Goal: Task Accomplishment & Management: Complete application form

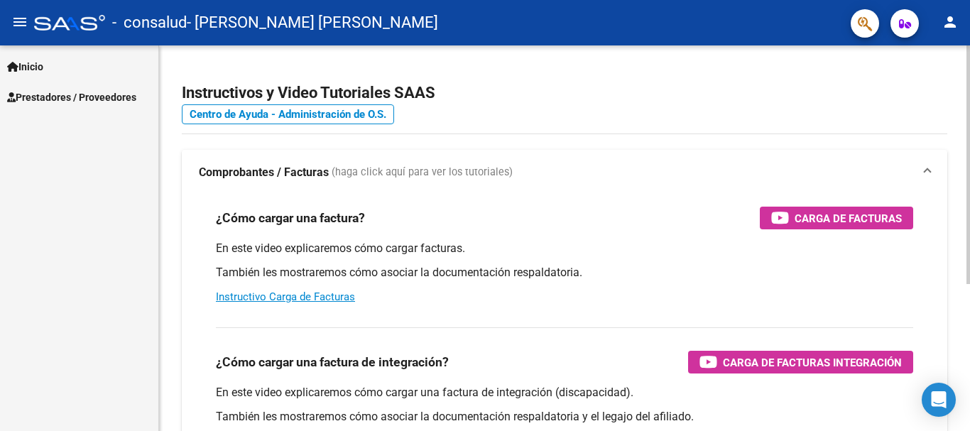
click at [168, 121] on div "Instructivos y Video Tutoriales SAAS Centro de Ayuda - Administración de O.S. C…" at bounding box center [564, 356] width 811 height 623
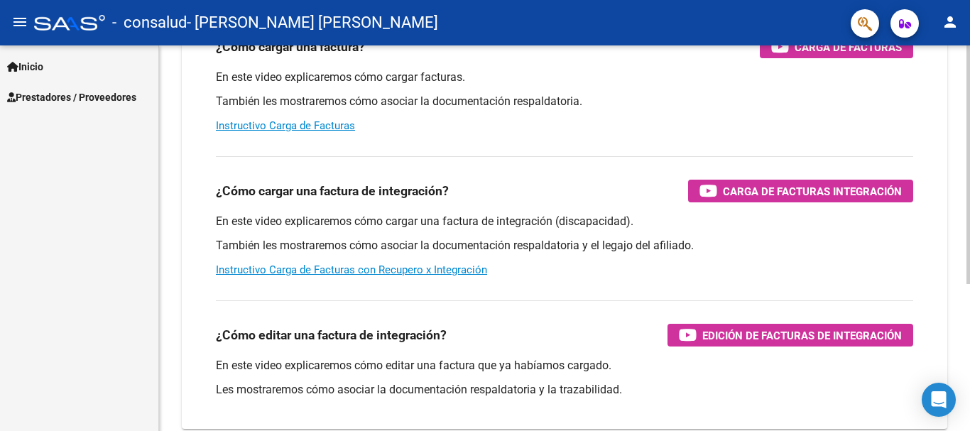
scroll to position [237, 0]
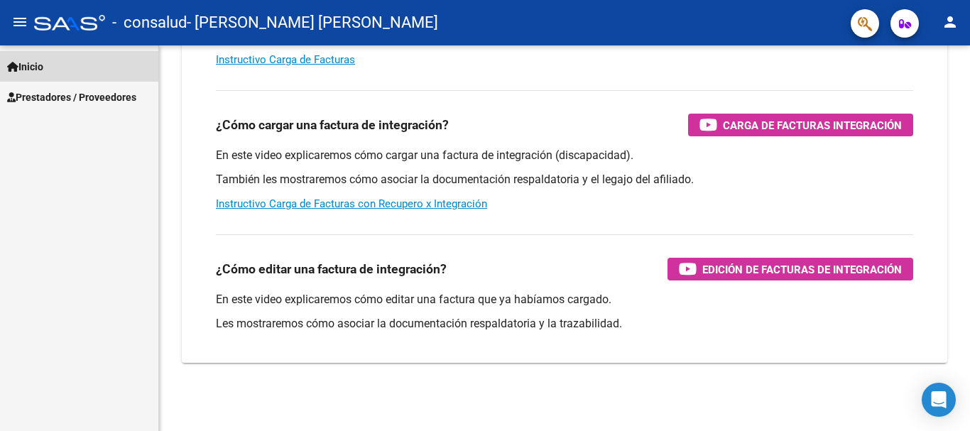
click at [69, 67] on link "Inicio" at bounding box center [79, 66] width 158 height 31
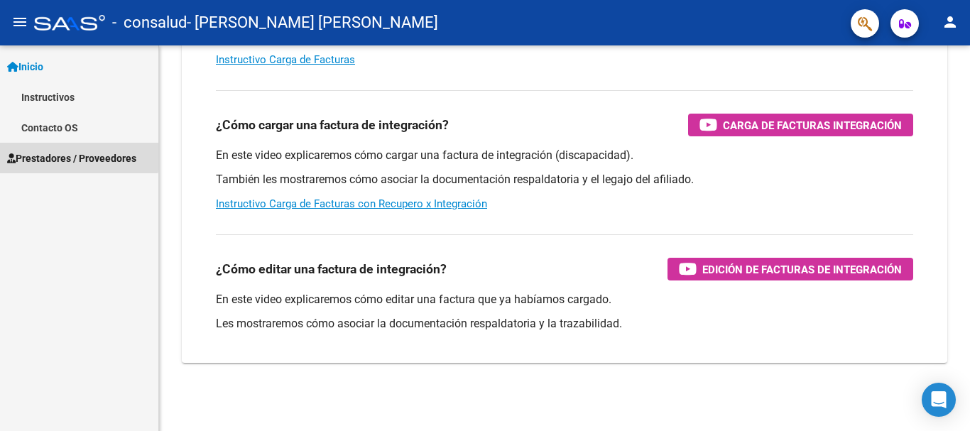
click at [53, 154] on span "Prestadores / Proveedores" at bounding box center [71, 159] width 129 height 16
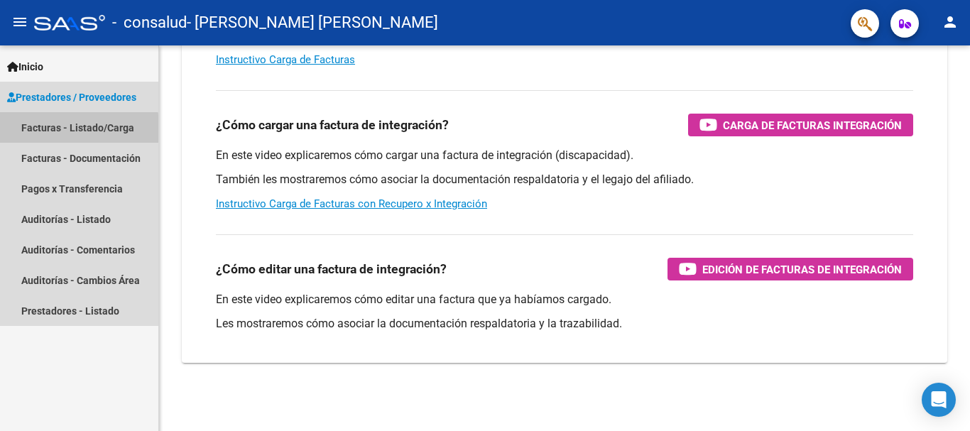
click at [59, 131] on link "Facturas - Listado/Carga" at bounding box center [79, 127] width 158 height 31
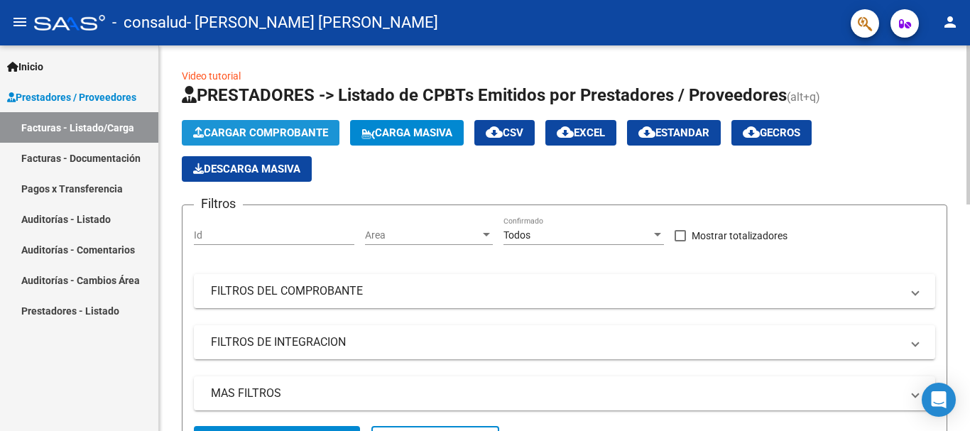
click at [217, 131] on span "Cargar Comprobante" at bounding box center [260, 132] width 135 height 13
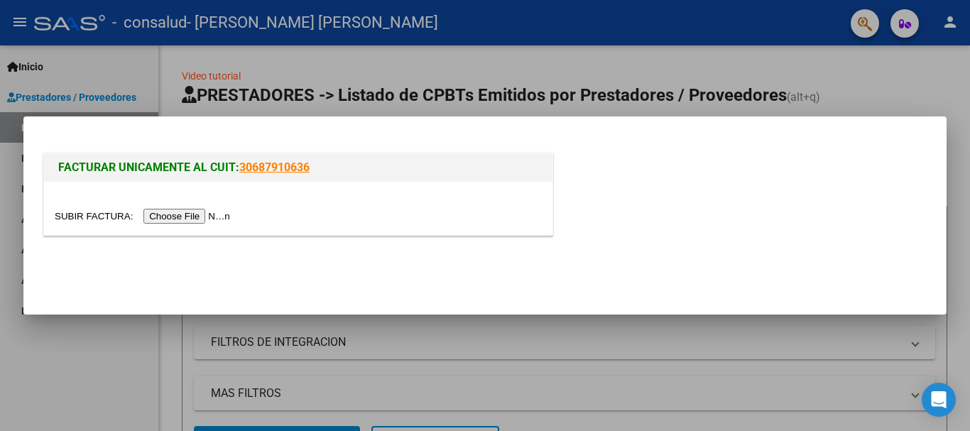
click at [219, 211] on input "file" at bounding box center [145, 216] width 180 height 15
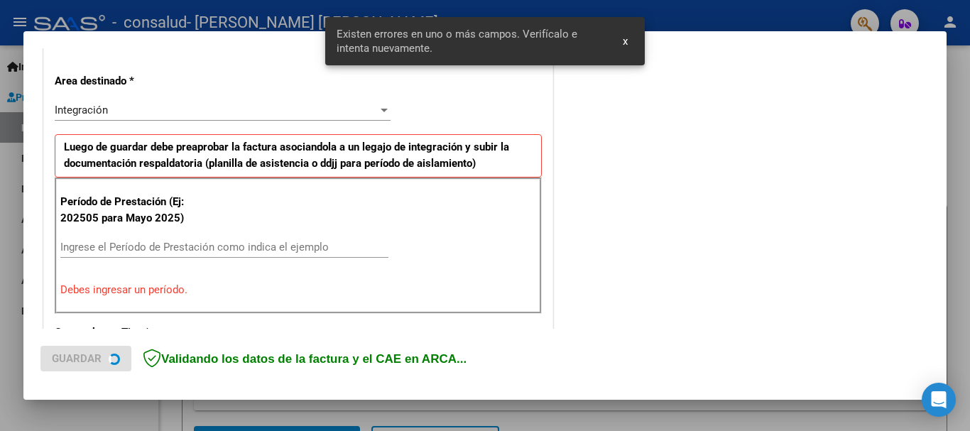
scroll to position [328, 0]
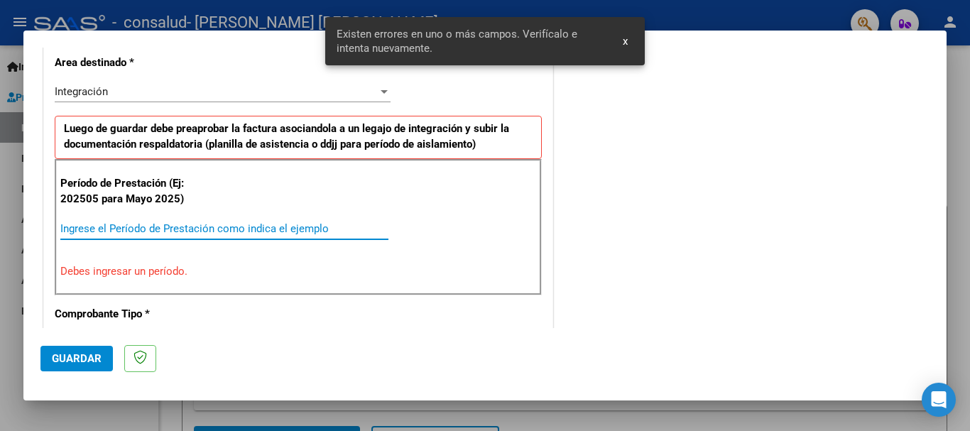
click at [167, 223] on input "Ingrese el Período de Prestación como indica el ejemplo" at bounding box center [224, 228] width 328 height 13
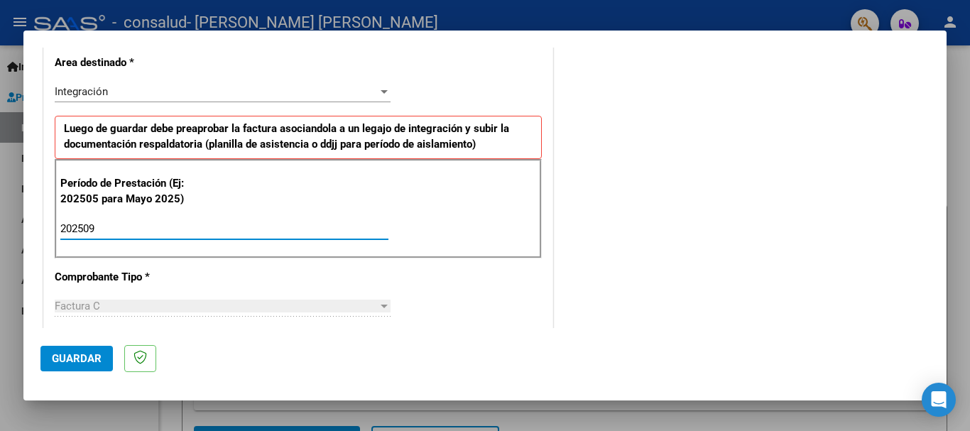
type input "202509"
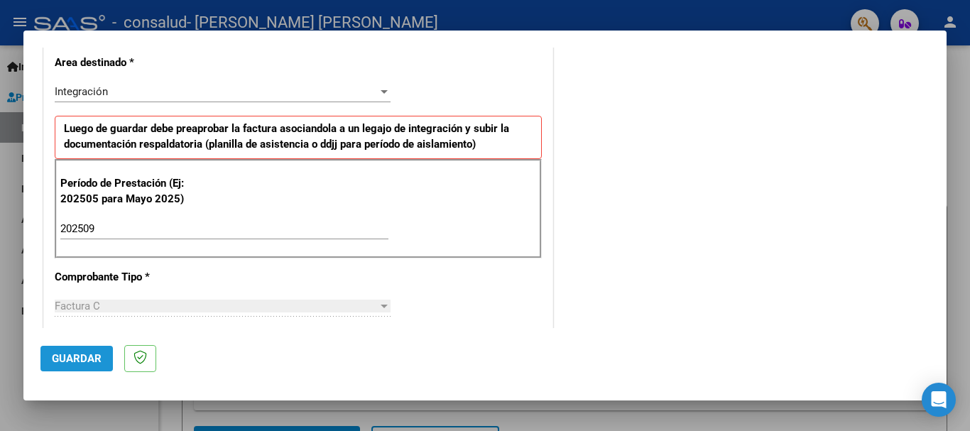
click at [106, 354] on button "Guardar" at bounding box center [76, 359] width 72 height 26
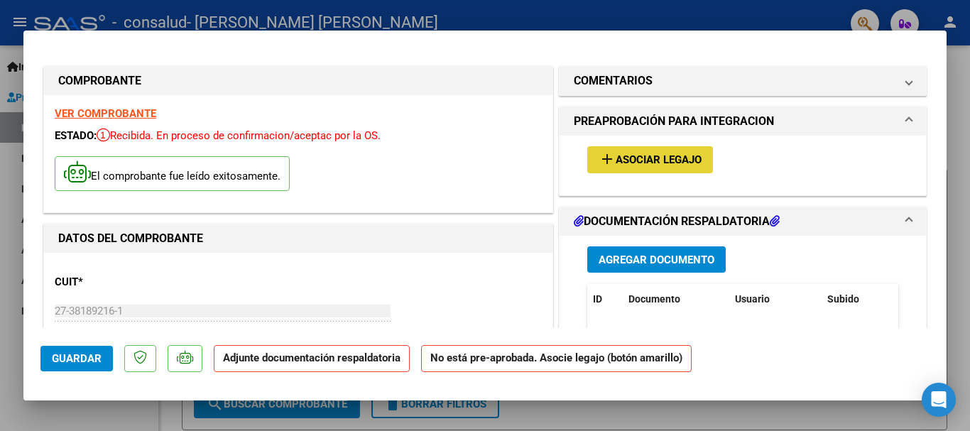
click at [607, 158] on mat-icon "add" at bounding box center [607, 159] width 17 height 17
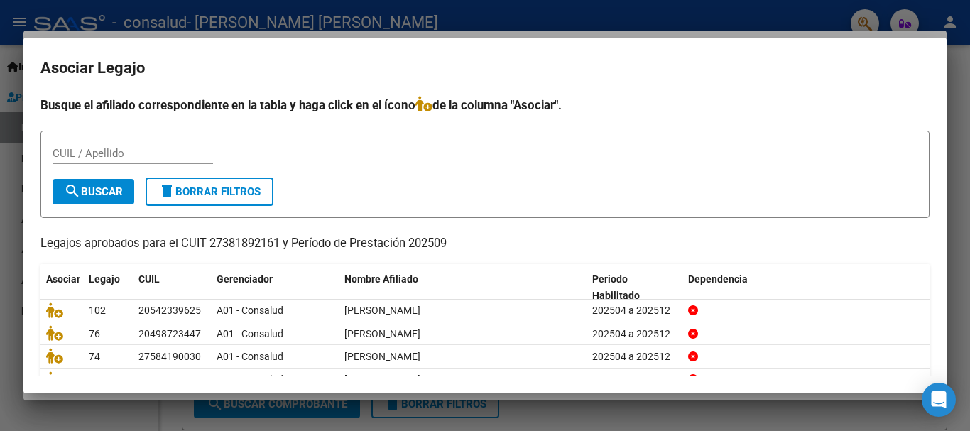
scroll to position [70, 0]
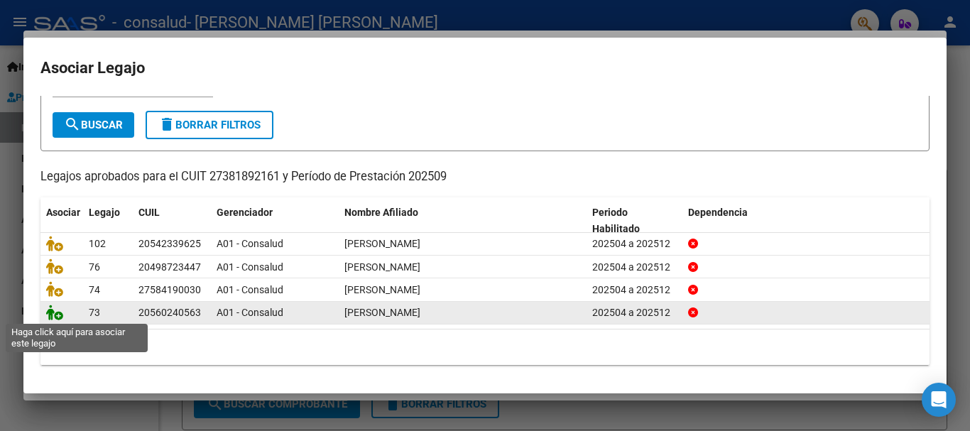
click at [60, 312] on icon at bounding box center [54, 313] width 17 height 16
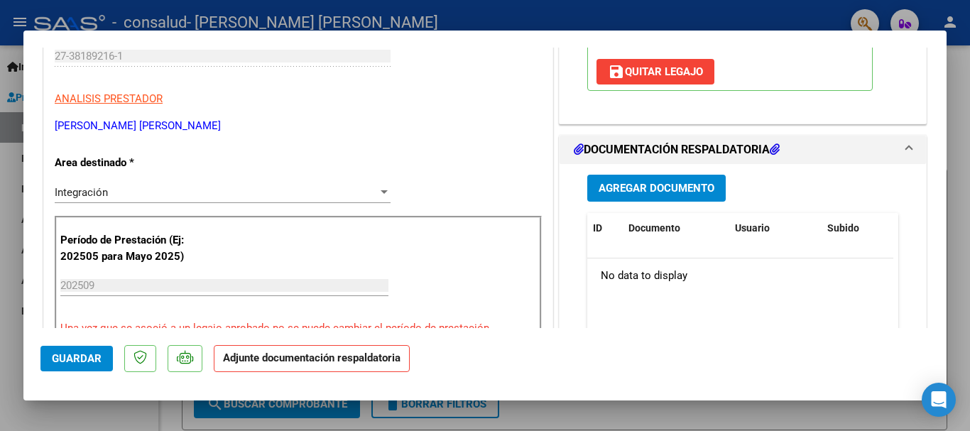
scroll to position [266, 0]
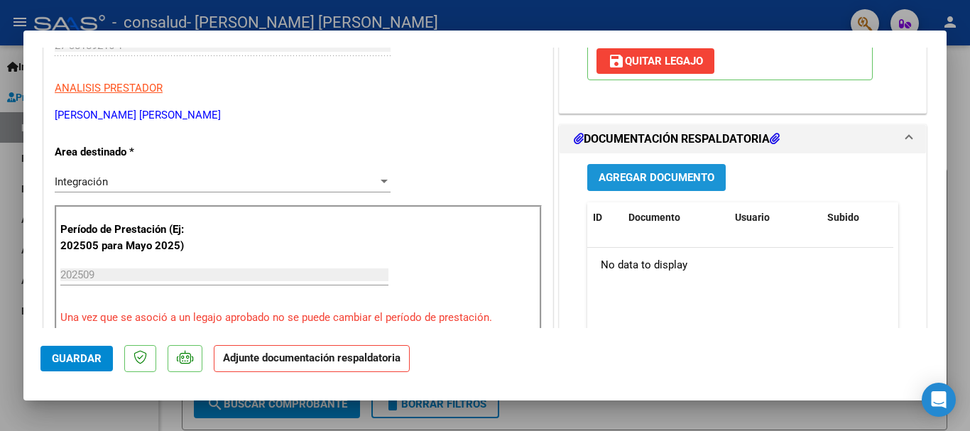
click at [710, 173] on button "Agregar Documento" at bounding box center [656, 177] width 138 height 26
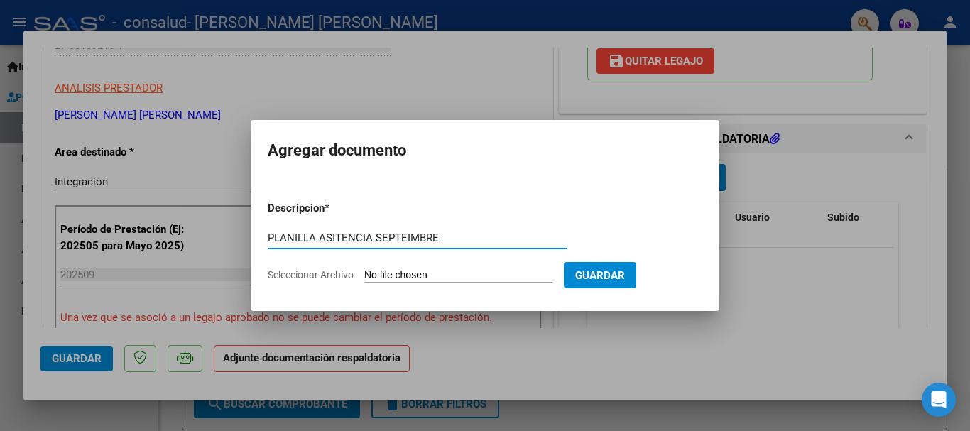
click at [410, 235] on input "PLANILLA ASITENCIA SEPTEIMBRE" at bounding box center [418, 237] width 300 height 13
type input "PLANILLA ASITENCIA SEPTIEMBRE"
click at [430, 272] on input "Seleccionar Archivo" at bounding box center [458, 275] width 188 height 13
type input "C:\fakepath\[PERSON_NAME] [PERSON_NAME] FC 1-242 DOCUMENTO.pdf"
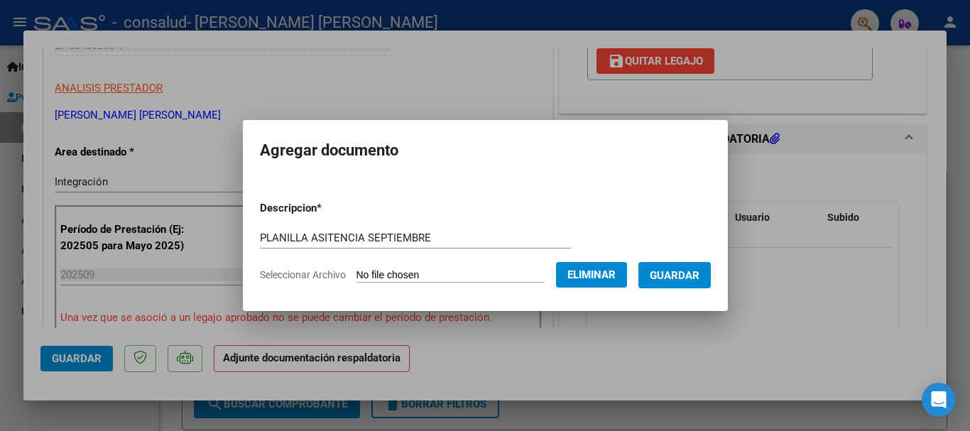
click at [367, 222] on form "Descripcion * PLANILLA ASITENCIA SEPTIEMBRE Escriba aquí una descripcion Selecc…" at bounding box center [485, 242] width 451 height 104
click at [366, 240] on input "PLANILLA ASITENCIA SEPTIEMBRE" at bounding box center [415, 237] width 311 height 13
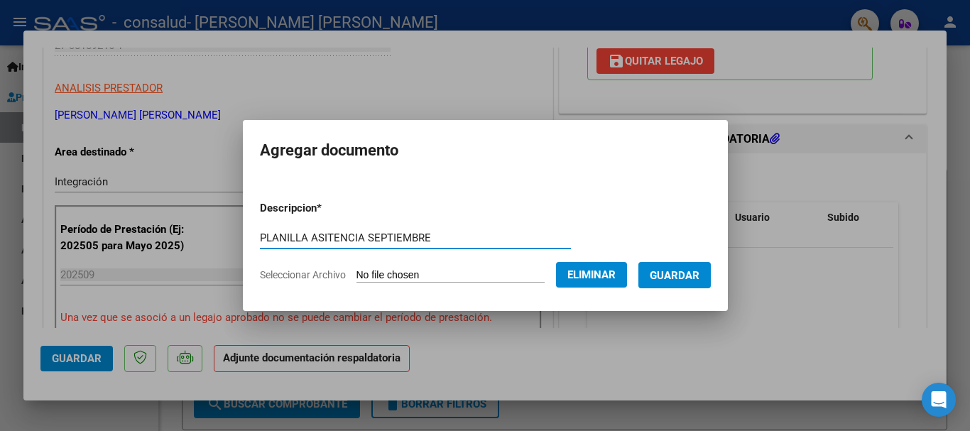
click at [366, 240] on input "PLANILLA ASITENCIA SEPTIEMBRE" at bounding box center [415, 237] width 311 height 13
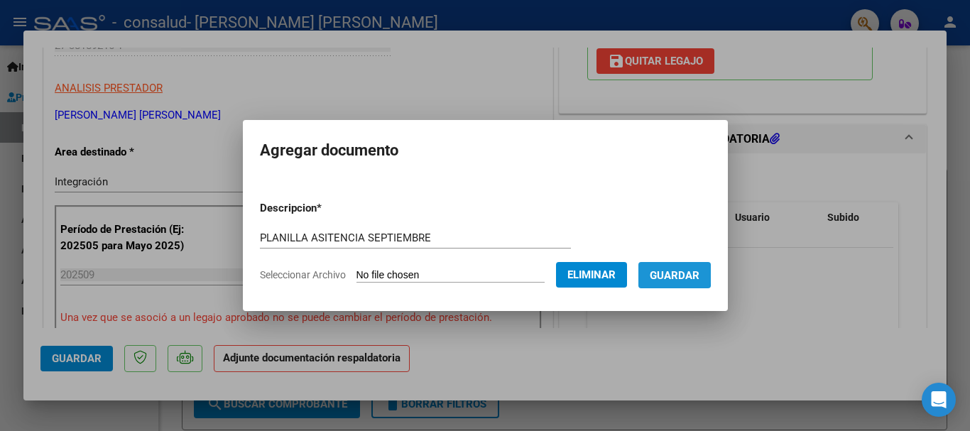
click at [666, 274] on span "Guardar" at bounding box center [675, 275] width 50 height 13
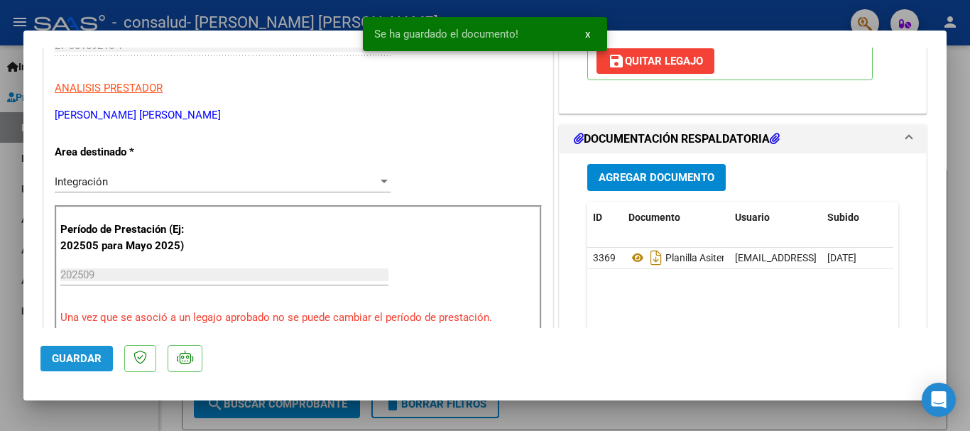
click at [66, 355] on span "Guardar" at bounding box center [77, 358] width 50 height 13
click at [579, 408] on div at bounding box center [485, 215] width 970 height 431
type input "$ 0,00"
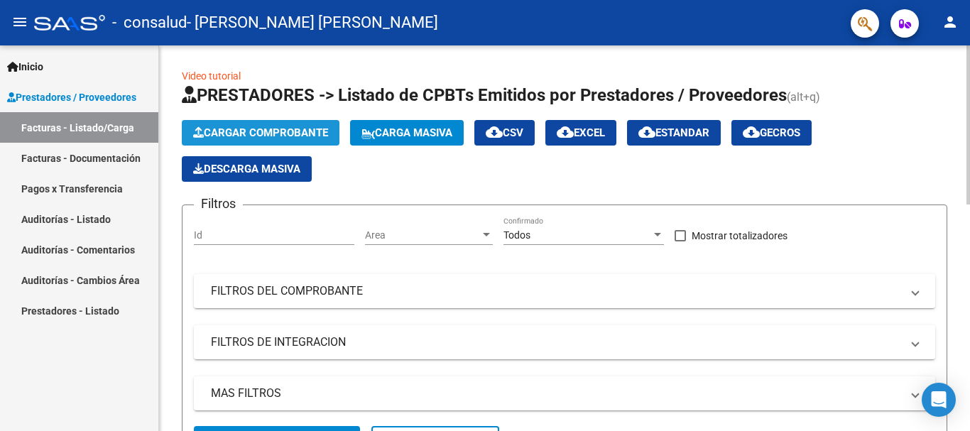
click at [290, 133] on span "Cargar Comprobante" at bounding box center [260, 132] width 135 height 13
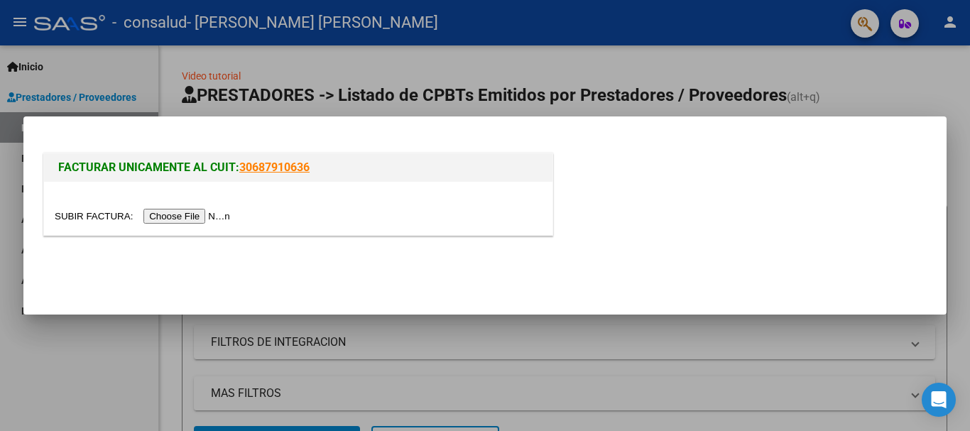
click at [229, 218] on input "file" at bounding box center [145, 216] width 180 height 15
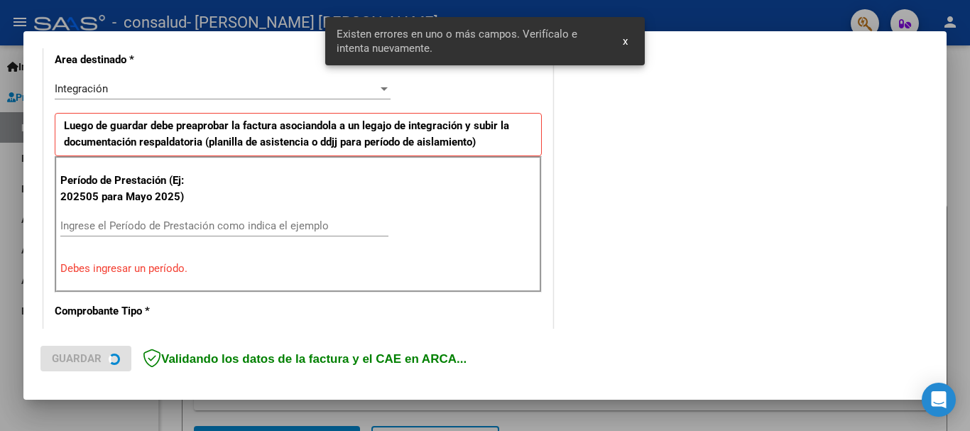
scroll to position [354, 0]
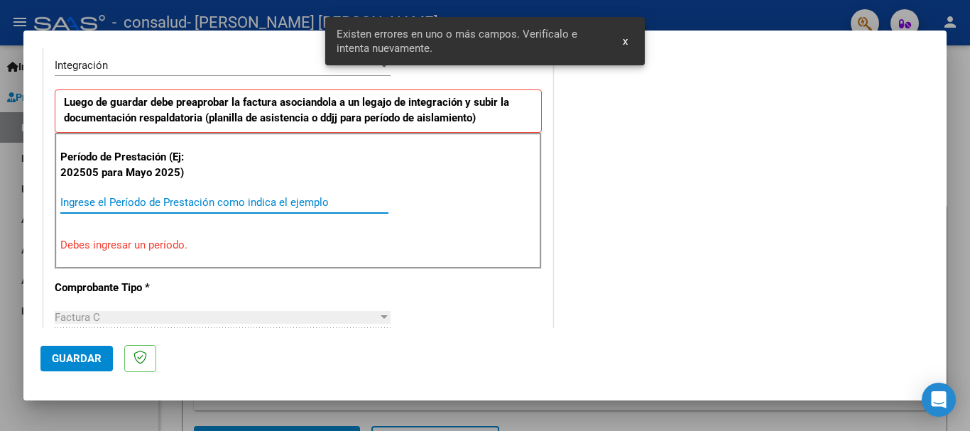
click at [284, 202] on input "Ingrese el Período de Prestación como indica el ejemplo" at bounding box center [224, 202] width 328 height 13
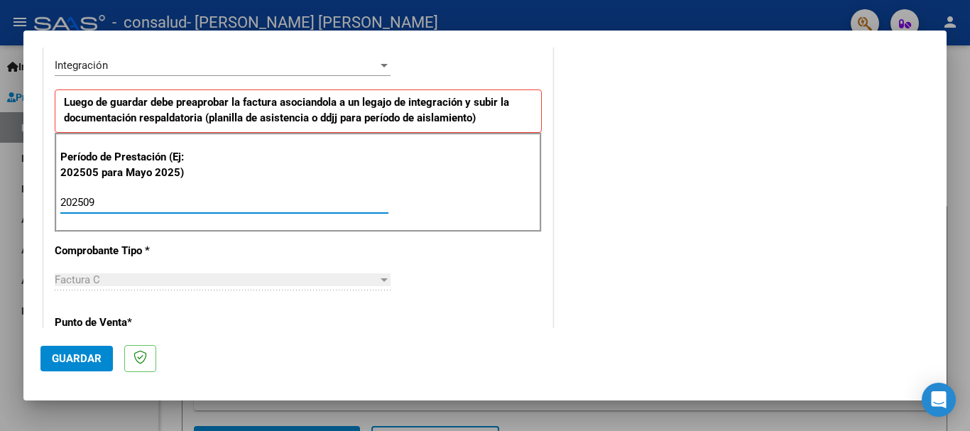
type input "202509"
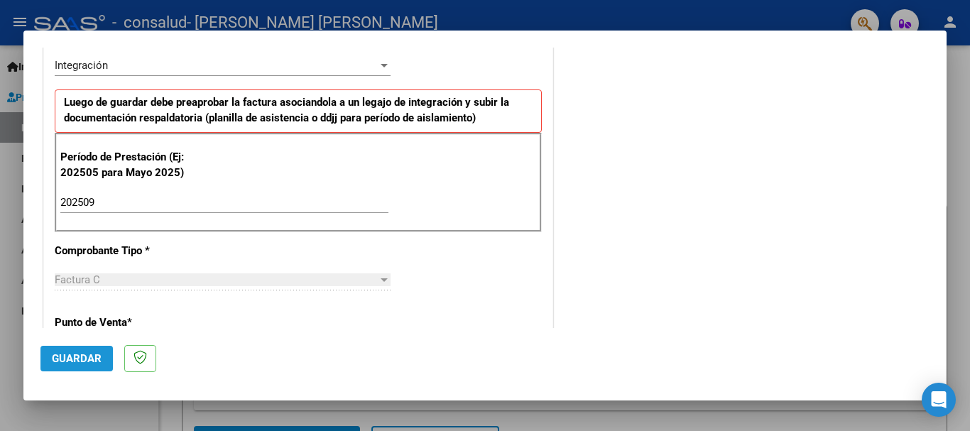
click at [70, 364] on span "Guardar" at bounding box center [77, 358] width 50 height 13
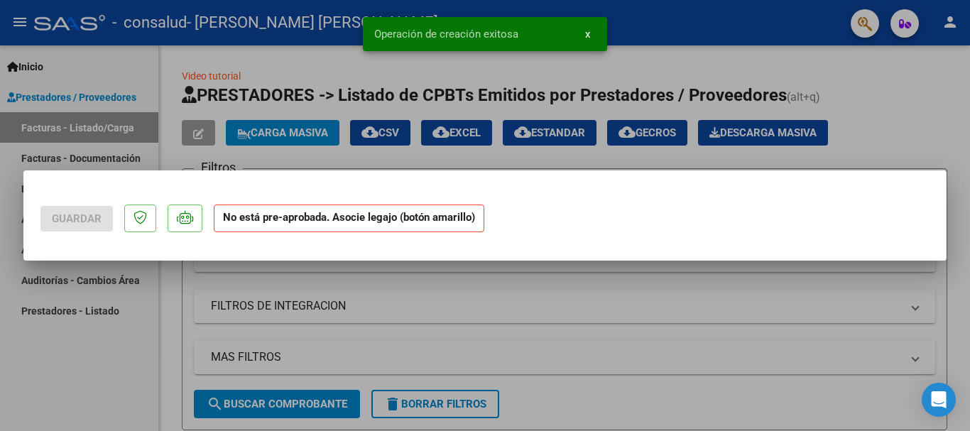
scroll to position [0, 0]
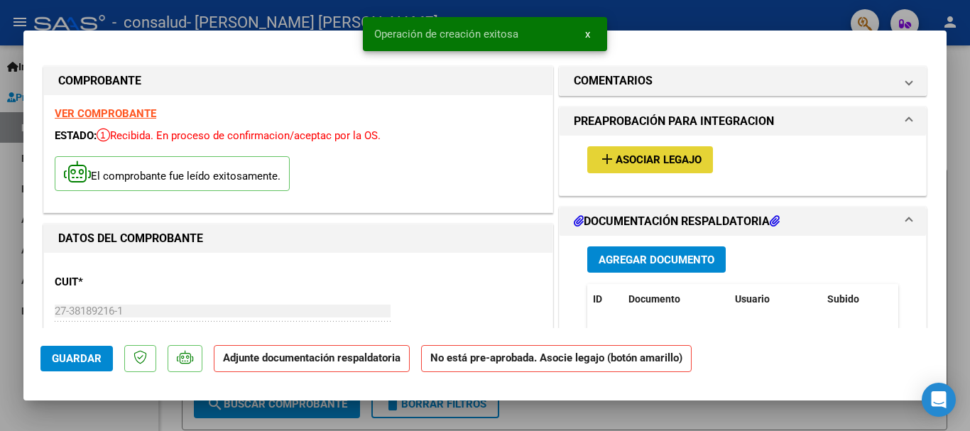
click at [672, 160] on span "Asociar Legajo" at bounding box center [659, 160] width 86 height 13
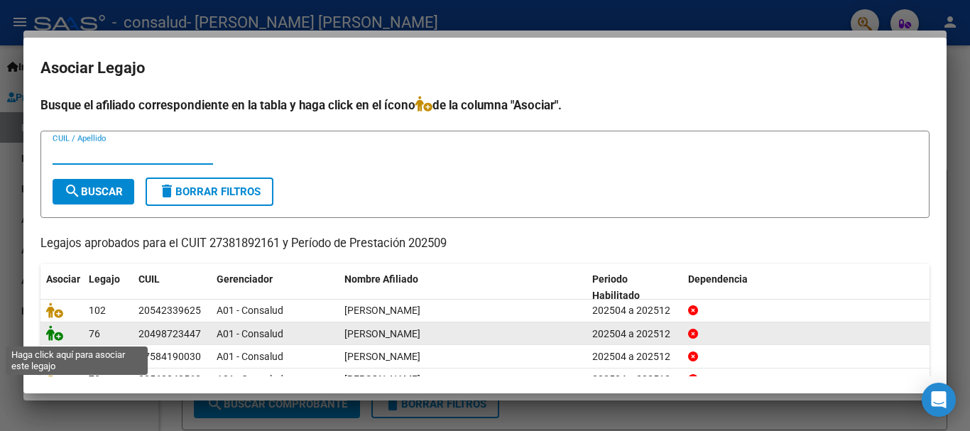
click at [56, 339] on icon at bounding box center [54, 333] width 17 height 16
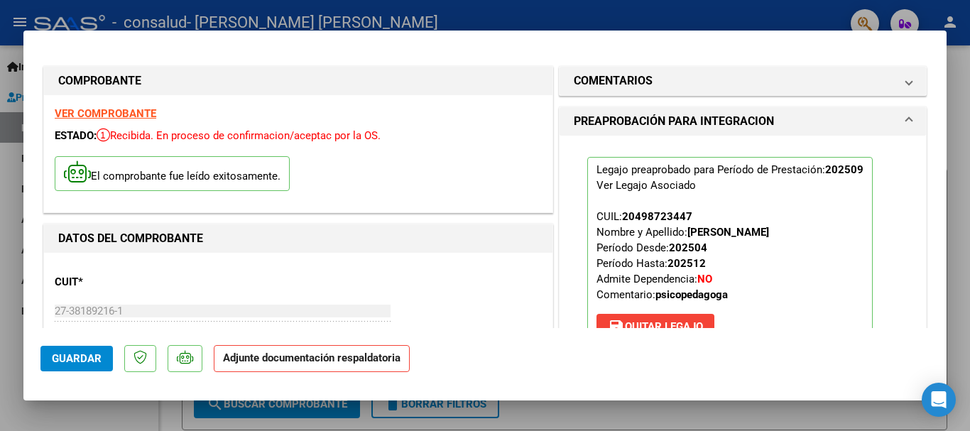
click at [894, 205] on div "Legajo preaprobado para Período de Prestación: 202509 Ver Legajo Asociado CUIL:…" at bounding box center [743, 251] width 332 height 231
click at [922, 197] on mat-dialog-content "COMPROBANTE VER COMPROBANTE ESTADO: Recibida. En proceso de confirmacion/acepta…" at bounding box center [484, 188] width 923 height 280
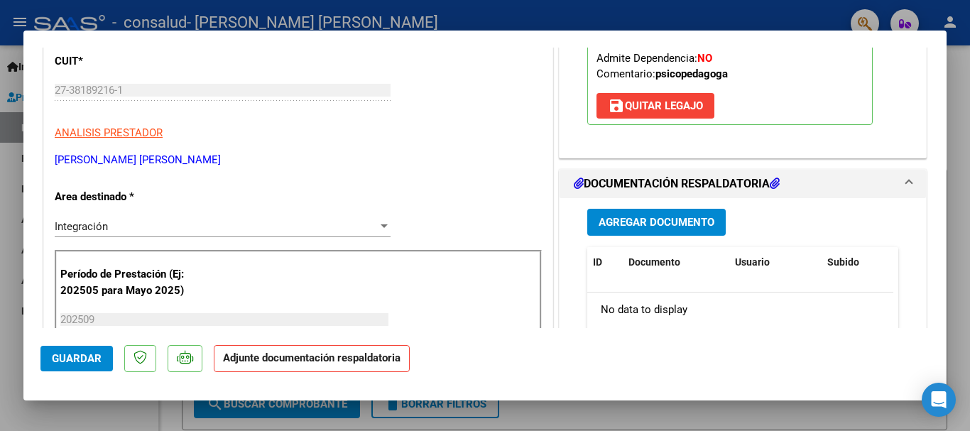
scroll to position [227, 0]
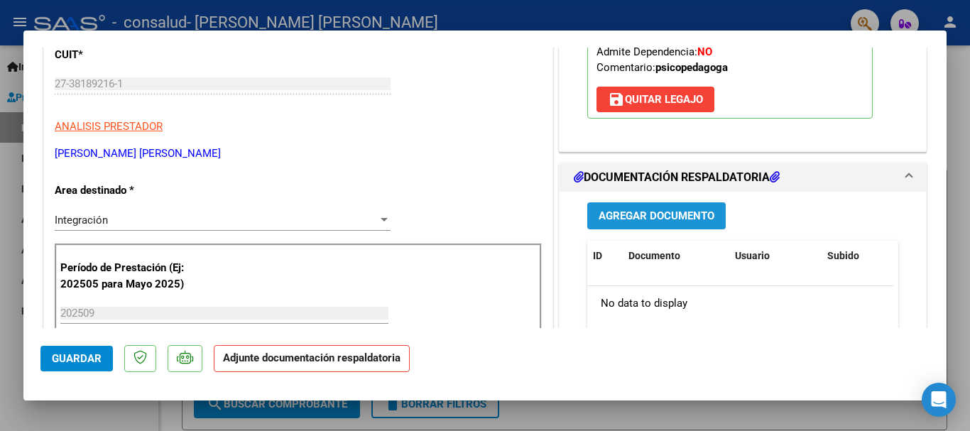
click at [706, 221] on span "Agregar Documento" at bounding box center [657, 216] width 116 height 13
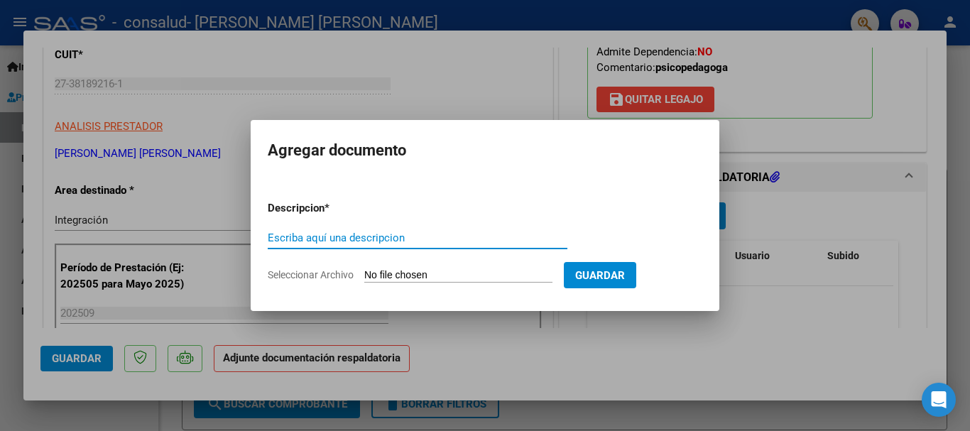
click at [354, 238] on input "Escriba aquí una descripcion" at bounding box center [418, 237] width 300 height 13
type input "PLANILLA ASITENCIA SEPTIEMBRE"
click at [397, 275] on input "Seleccionar Archivo" at bounding box center [458, 275] width 188 height 13
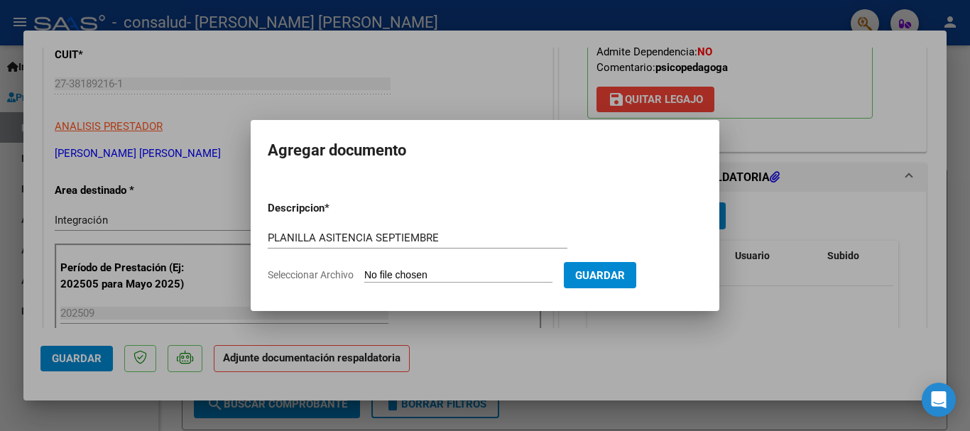
type input "C:\fakepath\[PERSON_NAME] [PERSON_NAME] FC 1-243 DOCUMENTO.pdf"
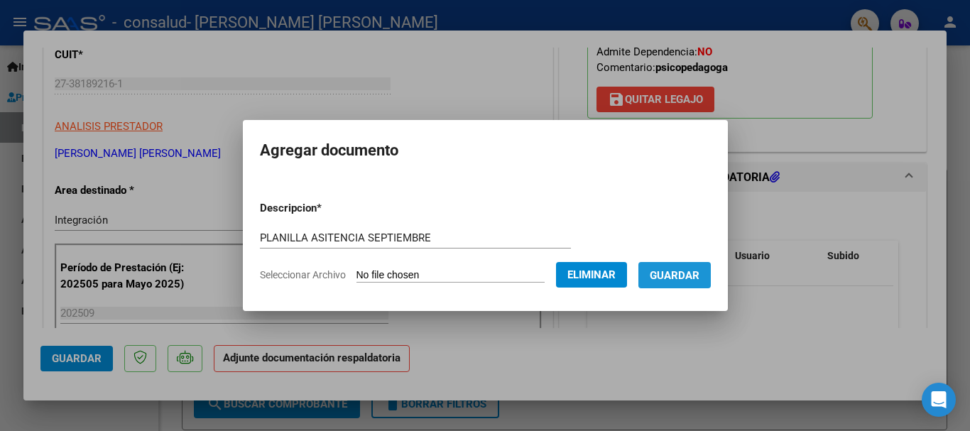
click at [694, 280] on span "Guardar" at bounding box center [675, 275] width 50 height 13
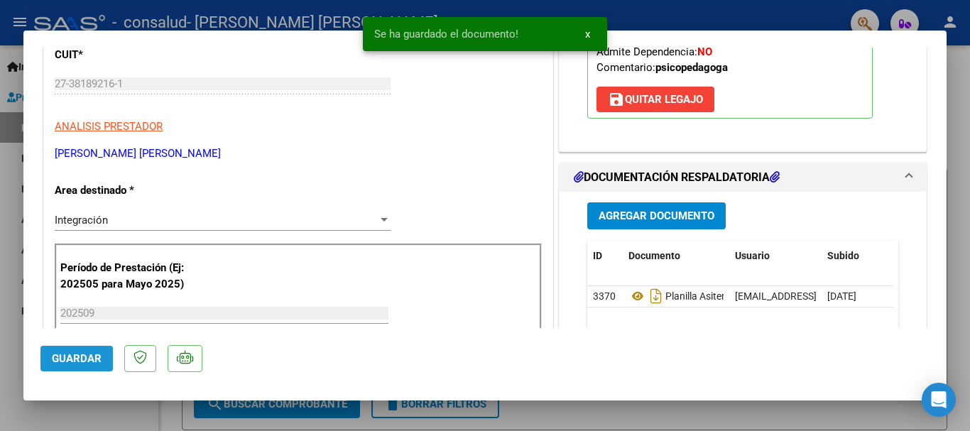
click at [44, 354] on button "Guardar" at bounding box center [76, 359] width 72 height 26
click at [19, 349] on div at bounding box center [485, 215] width 970 height 431
type input "$ 0,00"
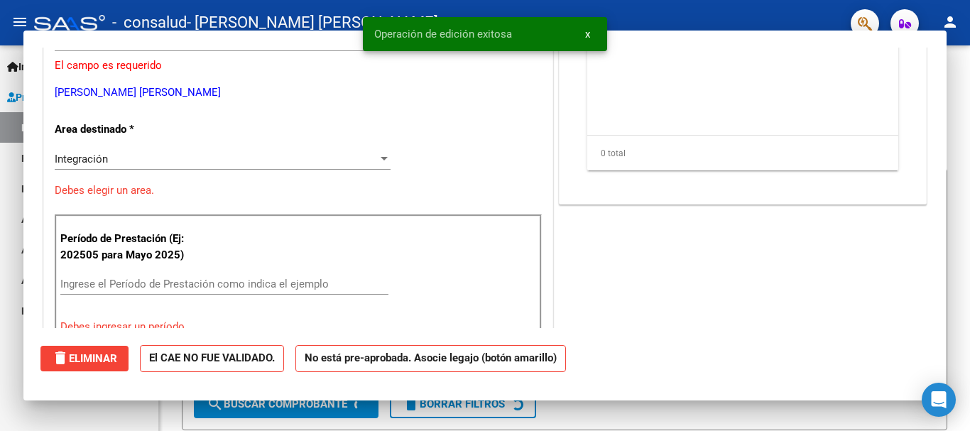
scroll to position [184, 0]
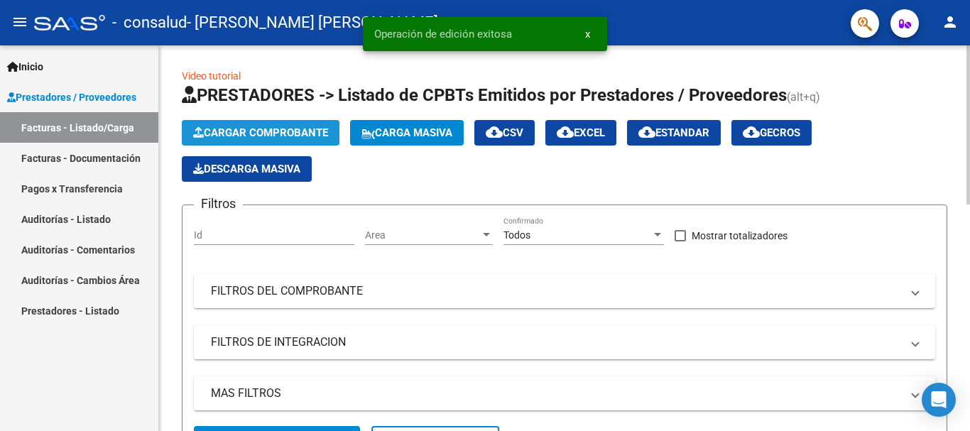
click at [266, 127] on span "Cargar Comprobante" at bounding box center [260, 132] width 135 height 13
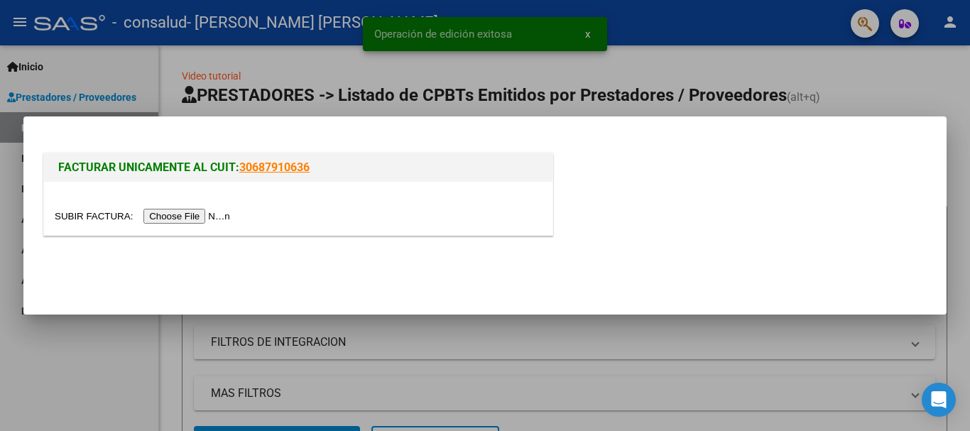
click at [222, 217] on input "file" at bounding box center [145, 216] width 180 height 15
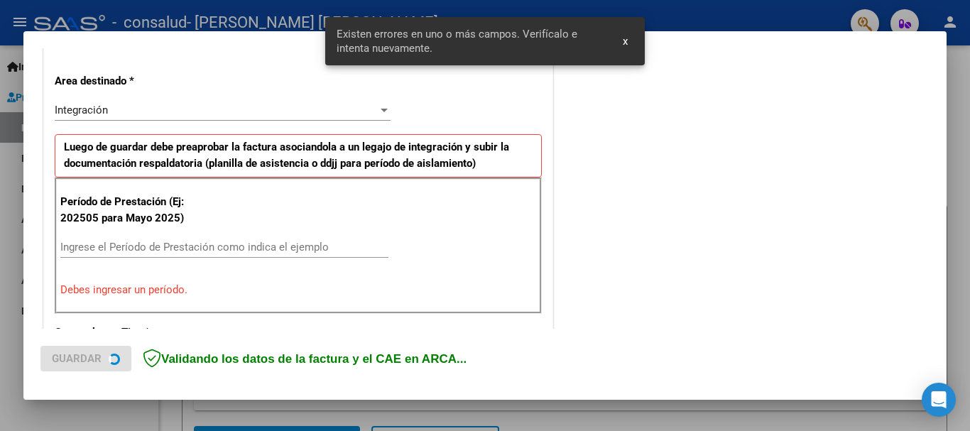
scroll to position [328, 0]
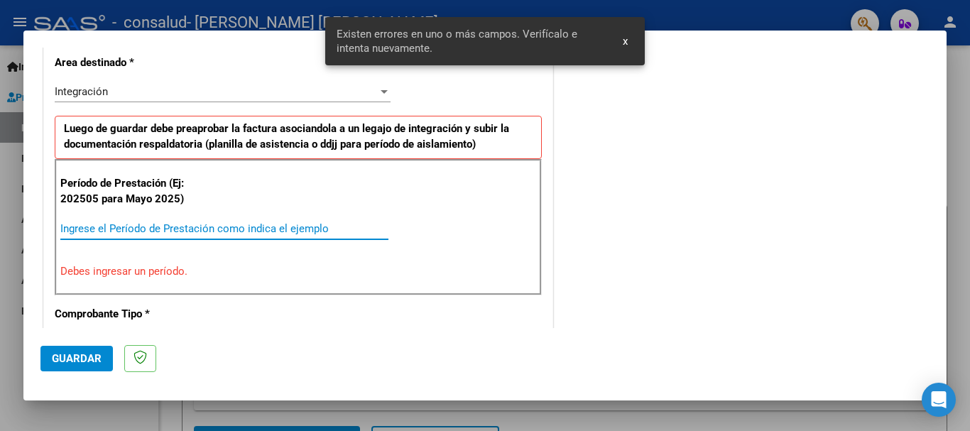
click at [310, 228] on input "Ingrese el Período de Prestación como indica el ejemplo" at bounding box center [224, 228] width 328 height 13
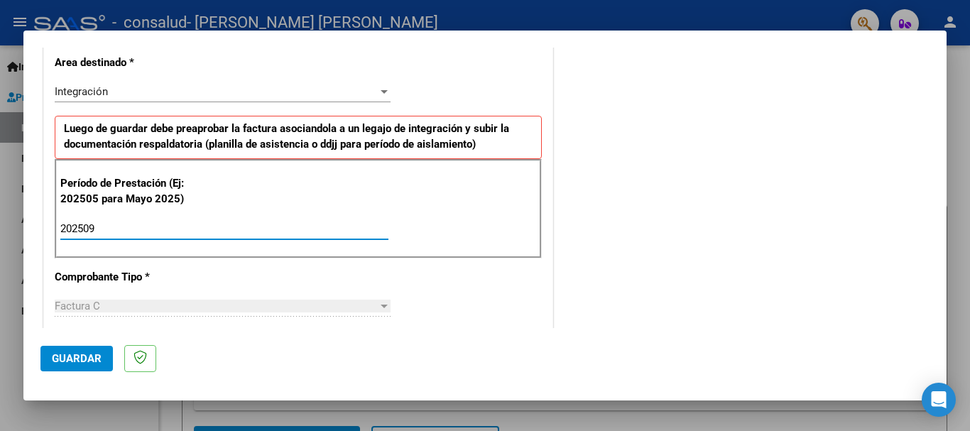
type input "202509"
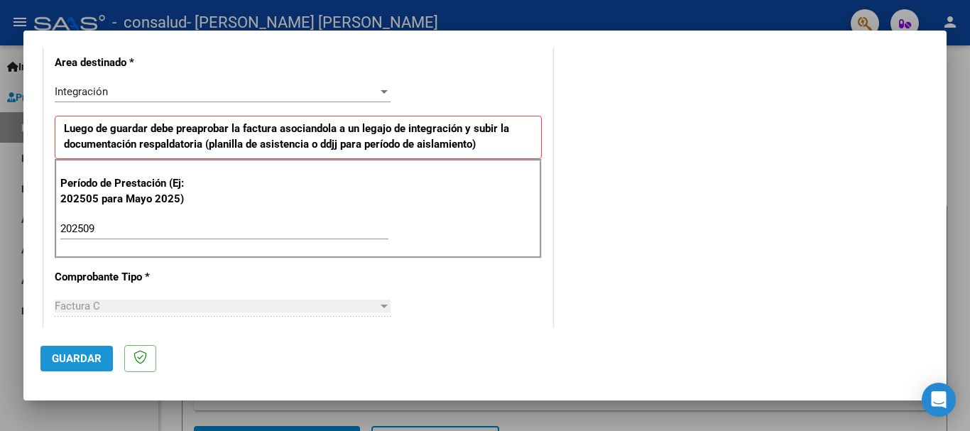
click at [65, 354] on span "Guardar" at bounding box center [77, 358] width 50 height 13
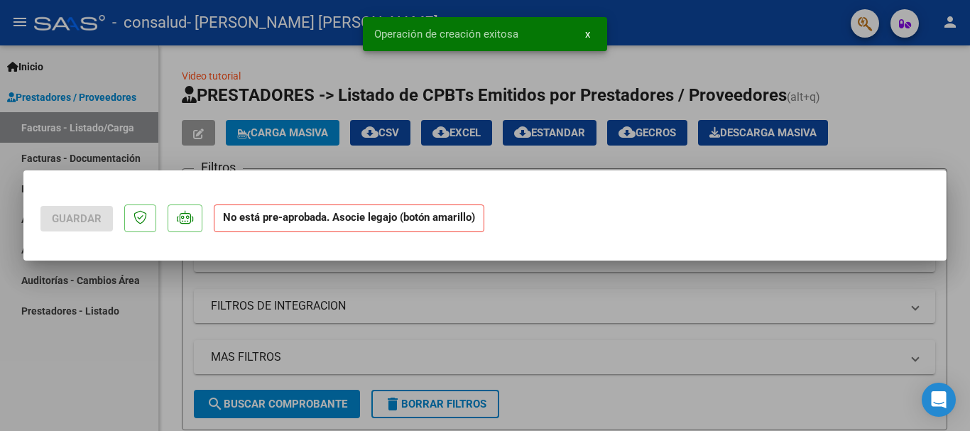
scroll to position [0, 0]
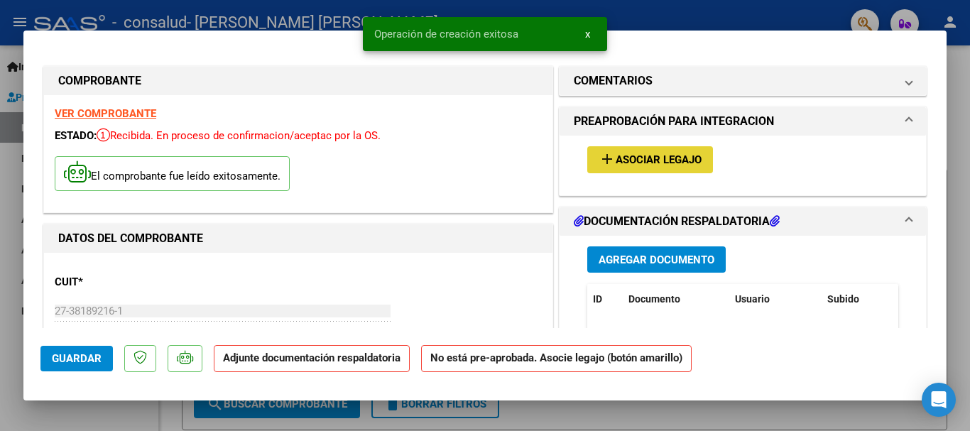
click at [618, 163] on span "Asociar Legajo" at bounding box center [659, 160] width 86 height 13
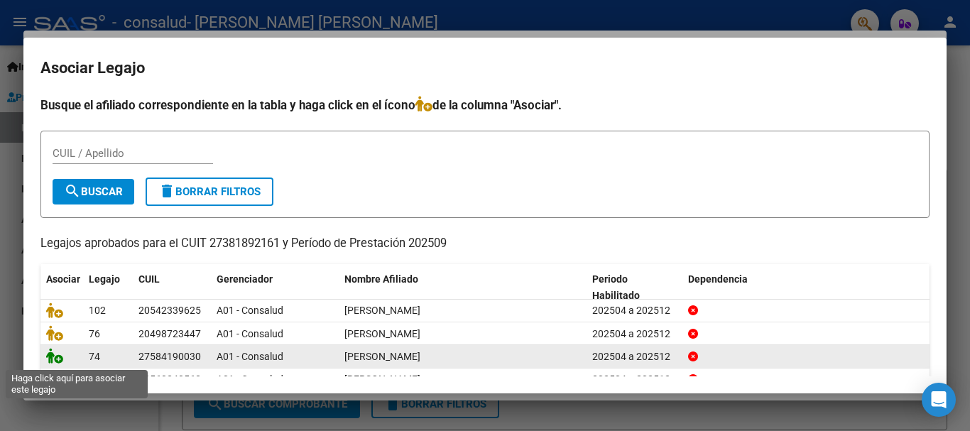
click at [58, 359] on icon at bounding box center [54, 356] width 17 height 16
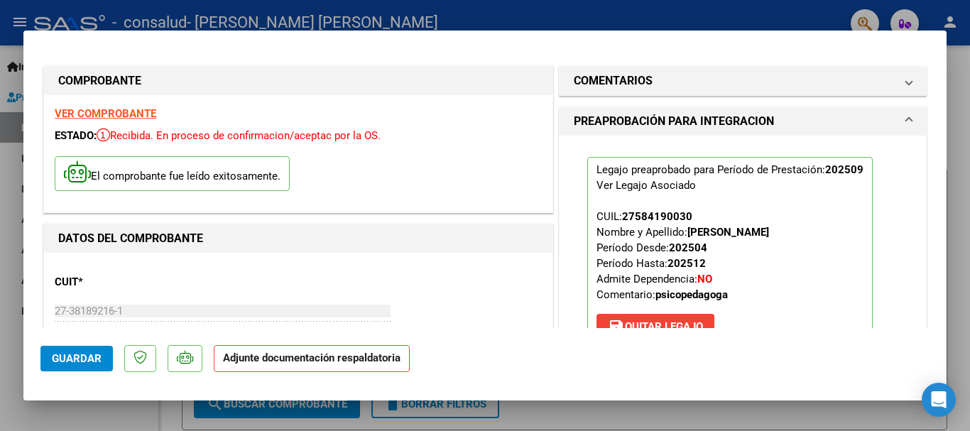
click at [562, 227] on div "Legajo preaprobado para Período de Prestación: 202509 Ver Legajo Asociado CUIL:…" at bounding box center [743, 257] width 366 height 243
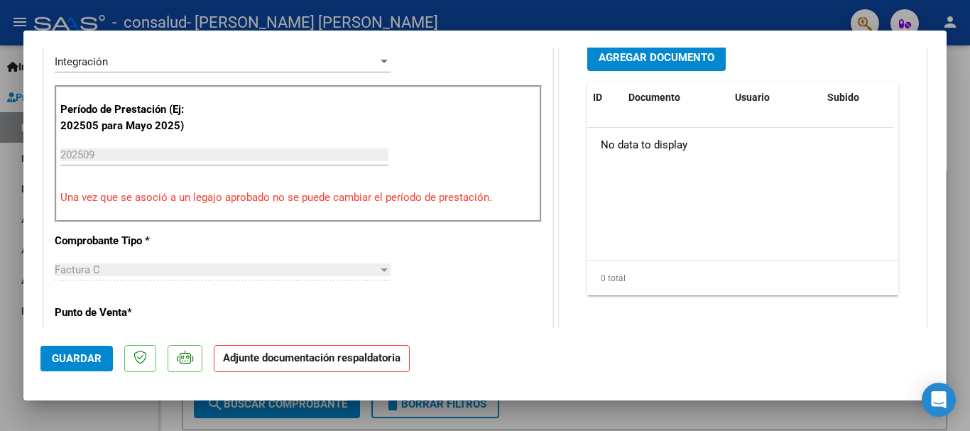
scroll to position [389, 0]
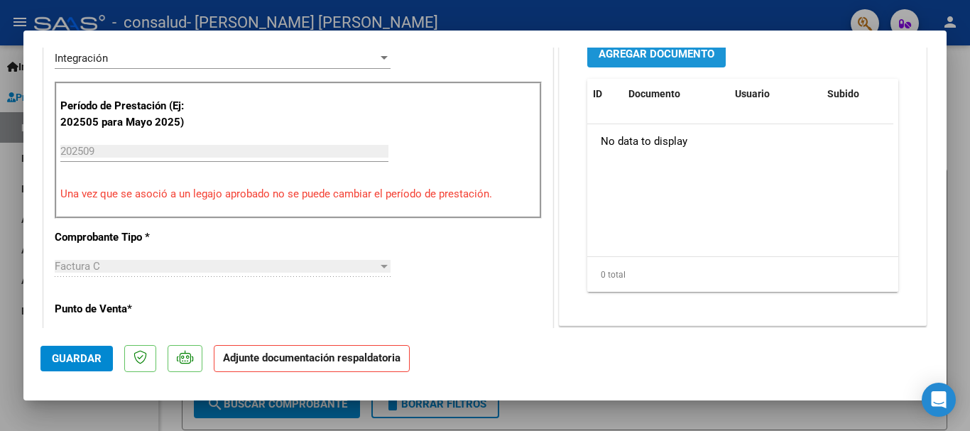
click at [667, 50] on span "Agregar Documento" at bounding box center [657, 54] width 116 height 13
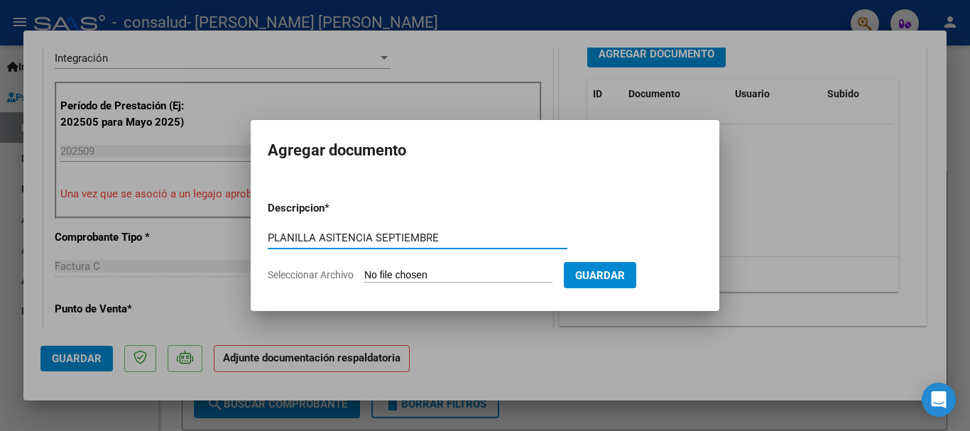
type input "PLANILLA ASITENCIA SEPTIEMBRE"
click at [399, 275] on input "Seleccionar Archivo" at bounding box center [458, 275] width 188 height 13
type input "C:\fakepath\[PERSON_NAME] [PERSON_NAME] FC 1-244 DOCUMENTO.pdf"
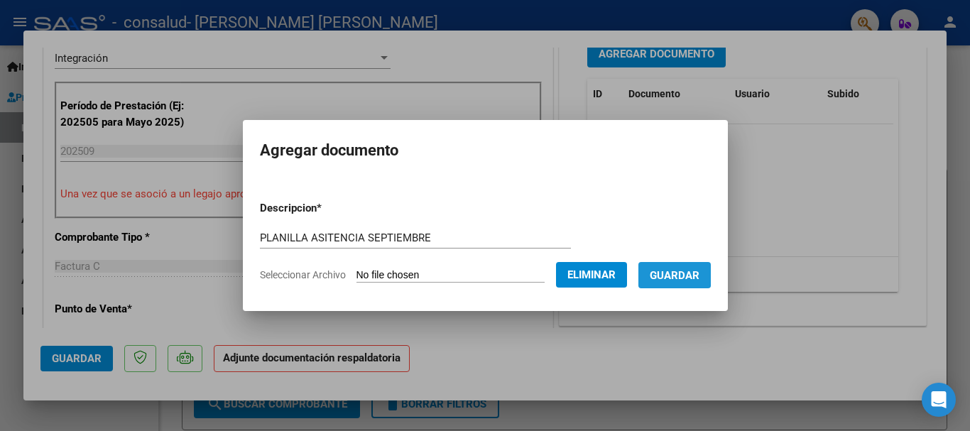
click at [687, 274] on span "Guardar" at bounding box center [675, 275] width 50 height 13
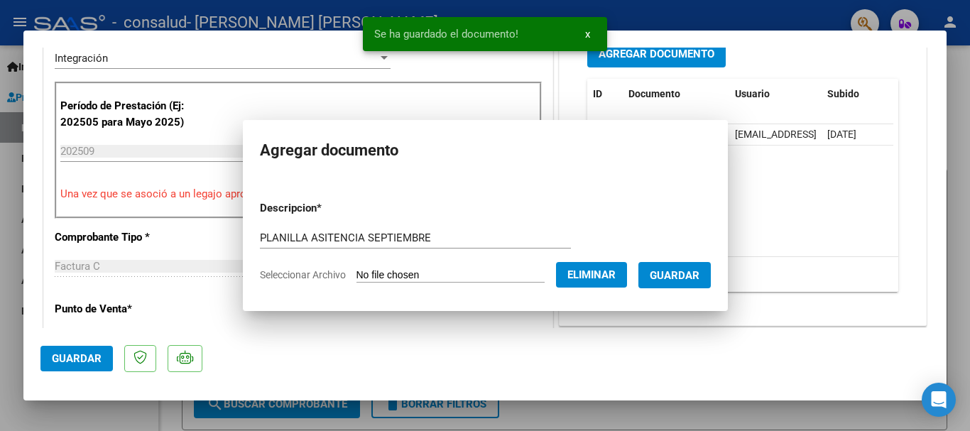
scroll to position [383, 0]
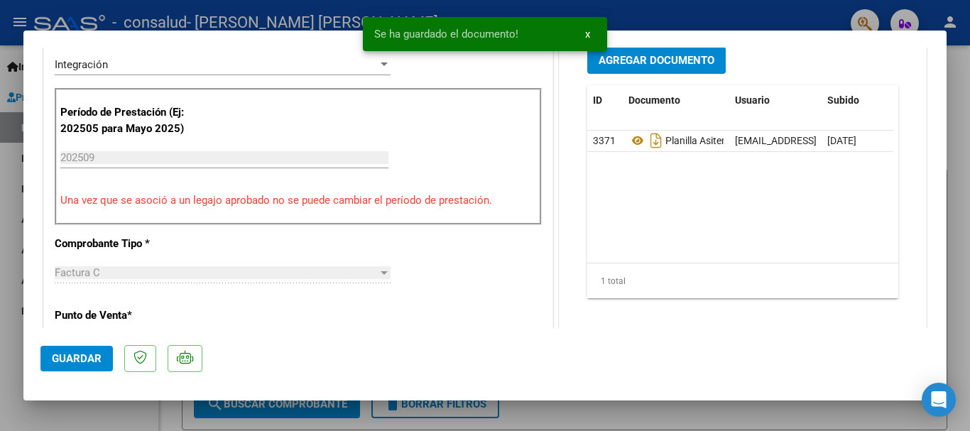
click at [547, 106] on div "DATOS DEL COMPROBANTE CUIT * 27-38189216-1 Ingresar CUIT ANALISIS PRESTADOR [PE…" at bounding box center [298, 387] width 510 height 1092
click at [498, 136] on div "Período de Prestación (Ej: 202505 para [DATE]) 202509 Ingrese el Período de Pre…" at bounding box center [298, 156] width 487 height 136
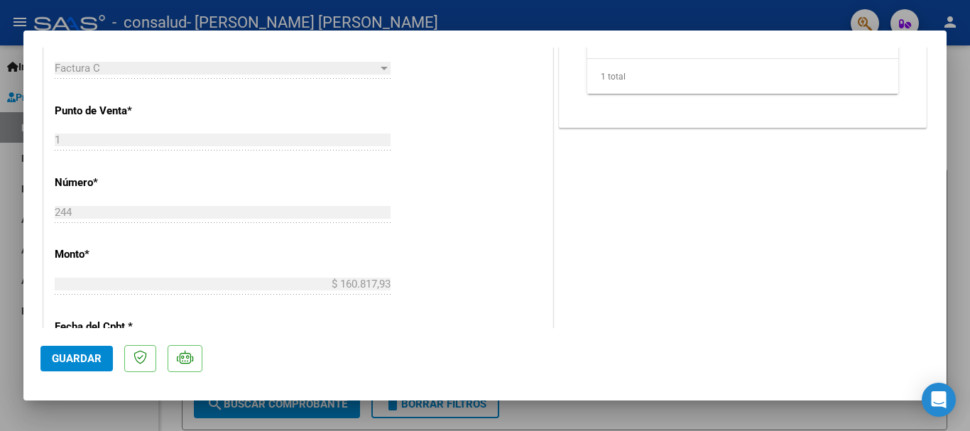
scroll to position [577, 0]
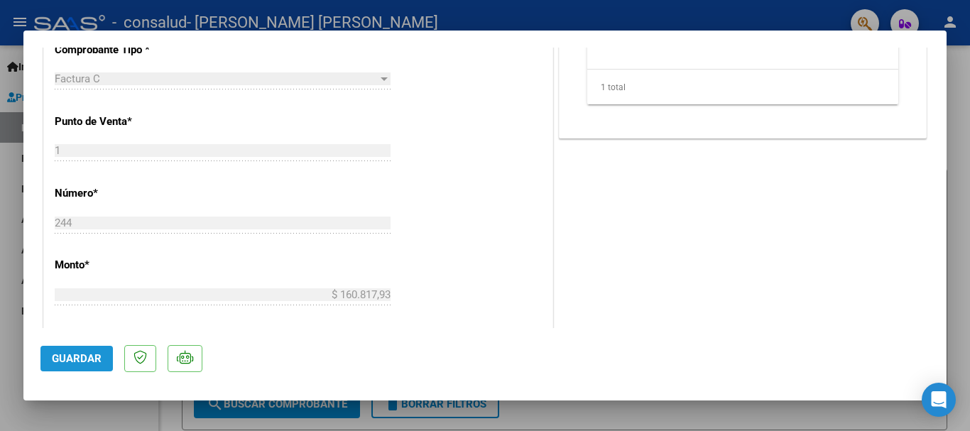
click at [103, 354] on button "Guardar" at bounding box center [76, 359] width 72 height 26
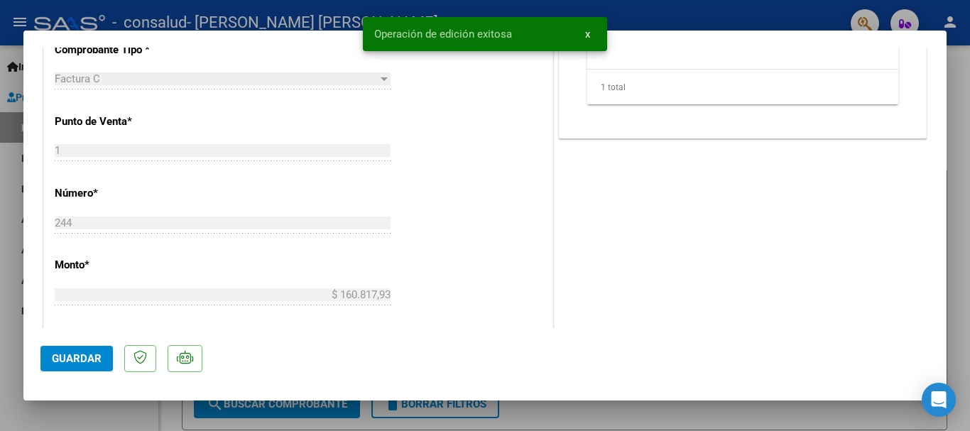
click at [7, 330] on div at bounding box center [485, 215] width 970 height 431
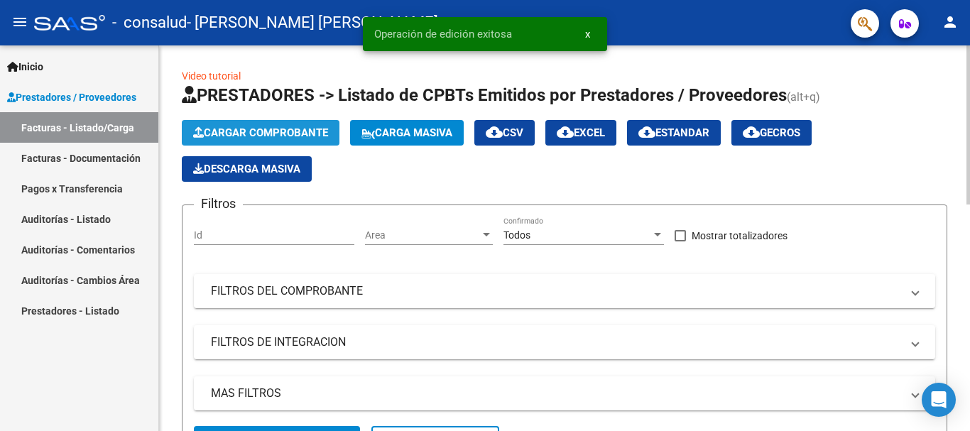
click at [276, 129] on span "Cargar Comprobante" at bounding box center [260, 132] width 135 height 13
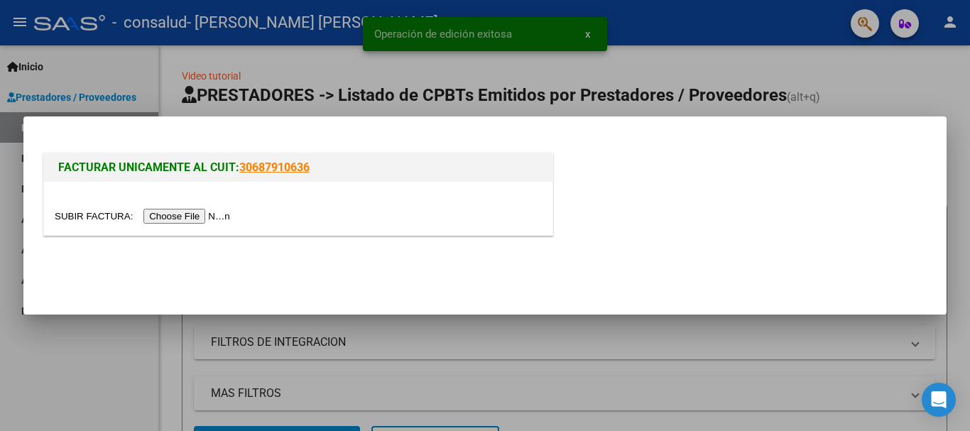
click at [234, 217] on input "file" at bounding box center [145, 216] width 180 height 15
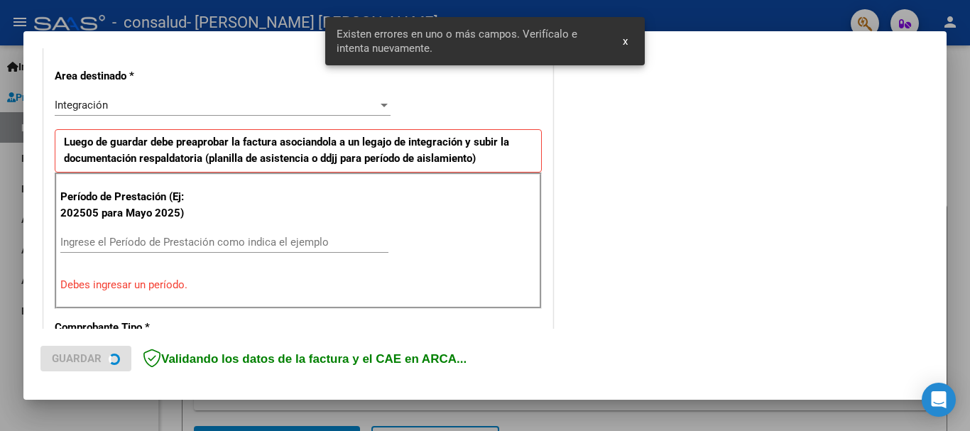
scroll to position [328, 0]
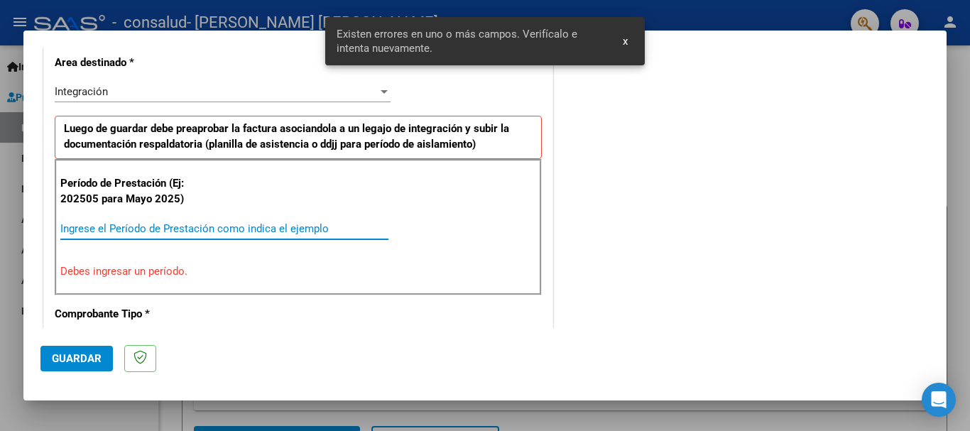
click at [163, 231] on input "Ingrese el Período de Prestación como indica el ejemplo" at bounding box center [224, 228] width 328 height 13
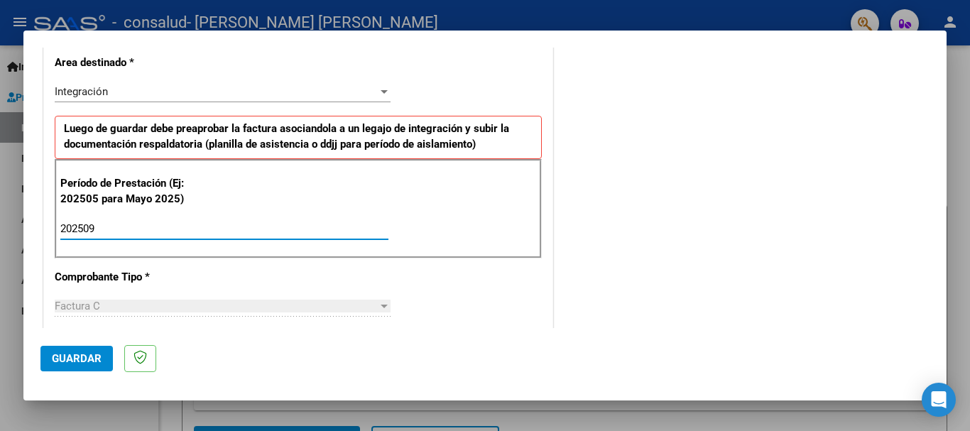
type input "202509"
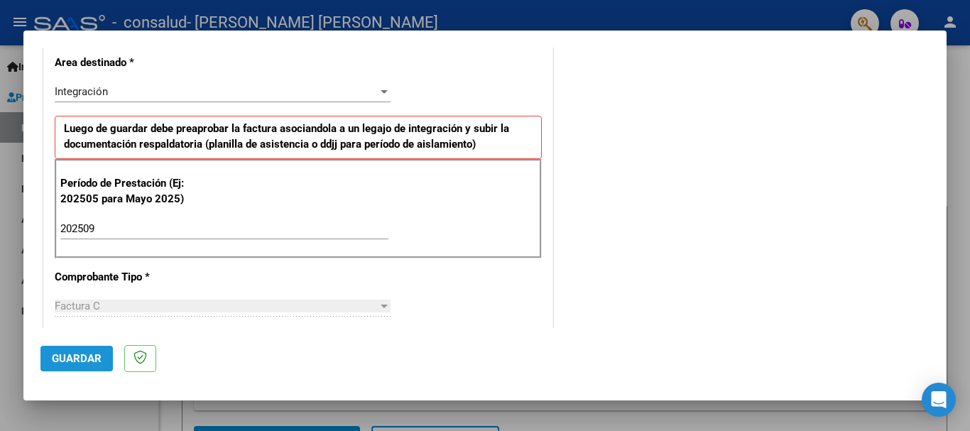
click at [84, 357] on span "Guardar" at bounding box center [77, 358] width 50 height 13
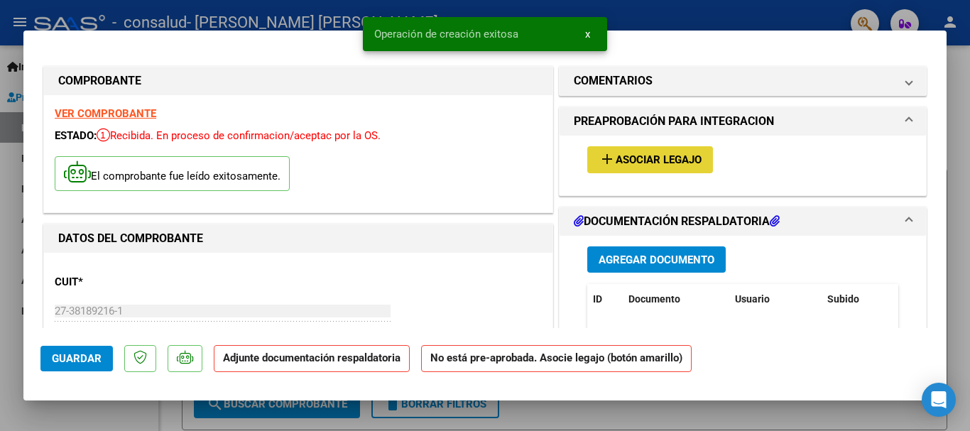
click at [654, 156] on span "Asociar Legajo" at bounding box center [659, 160] width 86 height 13
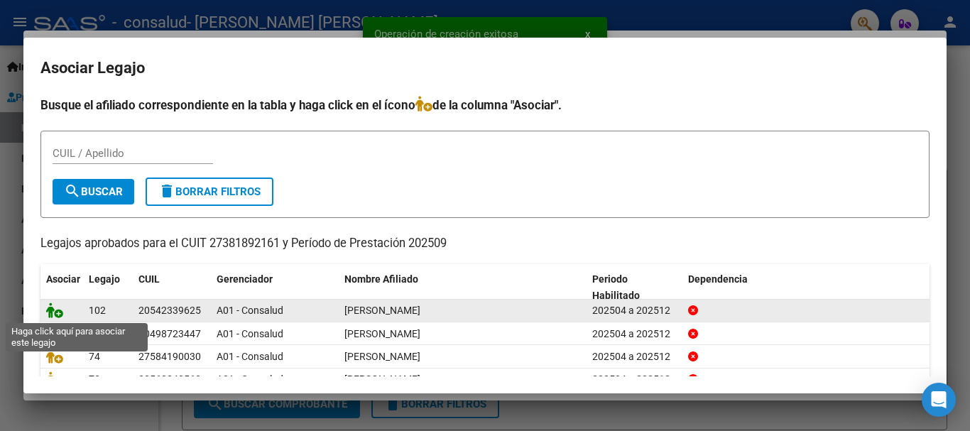
click at [57, 317] on icon at bounding box center [54, 310] width 17 height 16
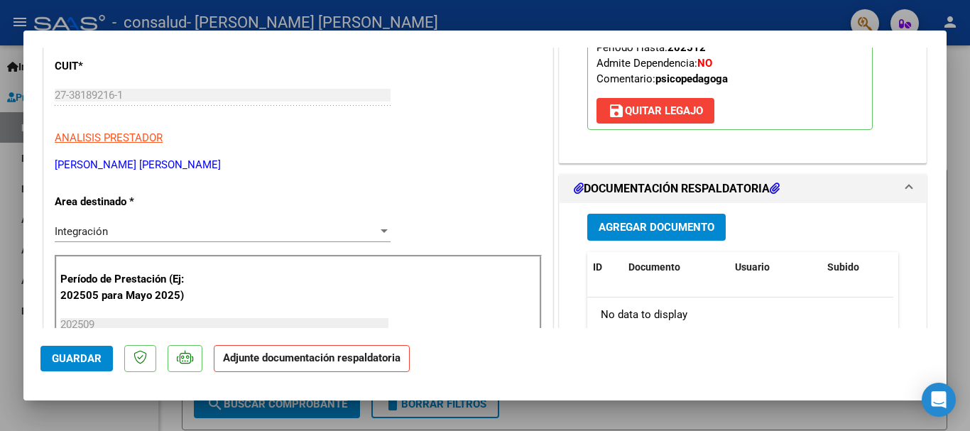
scroll to position [219, 0]
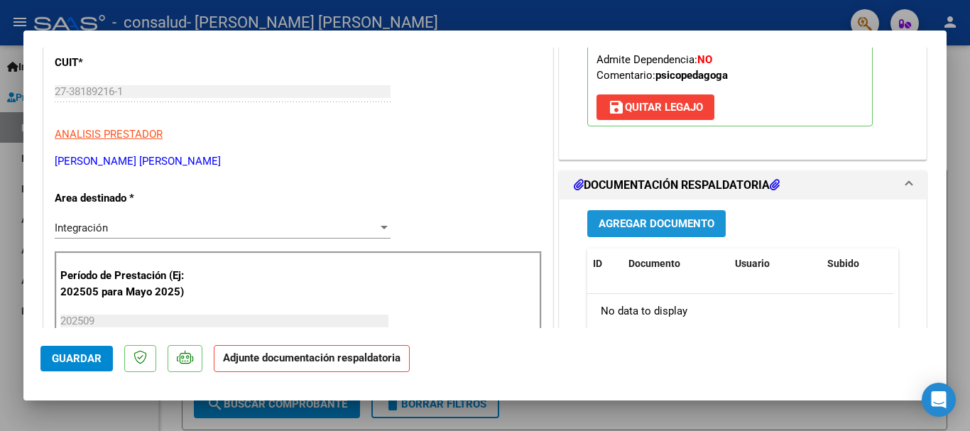
click at [712, 223] on button "Agregar Documento" at bounding box center [656, 223] width 138 height 26
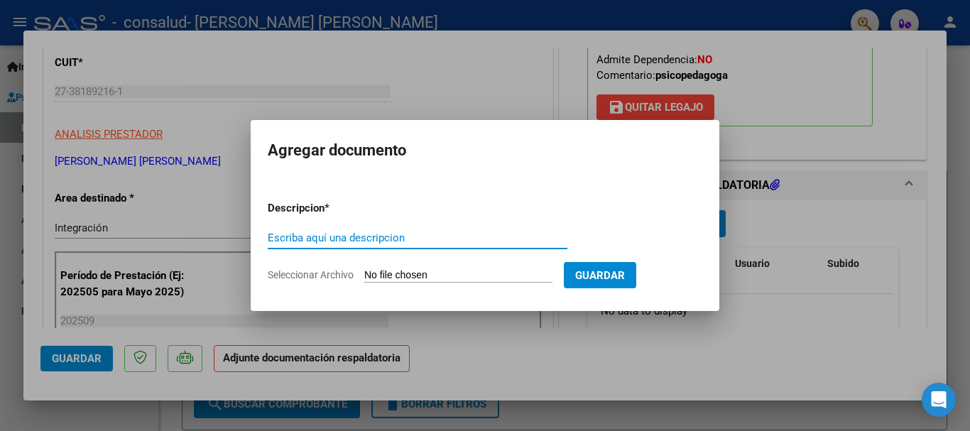
click at [507, 241] on input "Escriba aquí una descripcion" at bounding box center [418, 237] width 300 height 13
paste input "PLANILLA ASITENCIA SEPTIEMBRE"
type input "PLANILLA ASITENCIA SEPTIEMBRE"
click at [405, 278] on input "Seleccionar Archivo" at bounding box center [458, 275] width 188 height 13
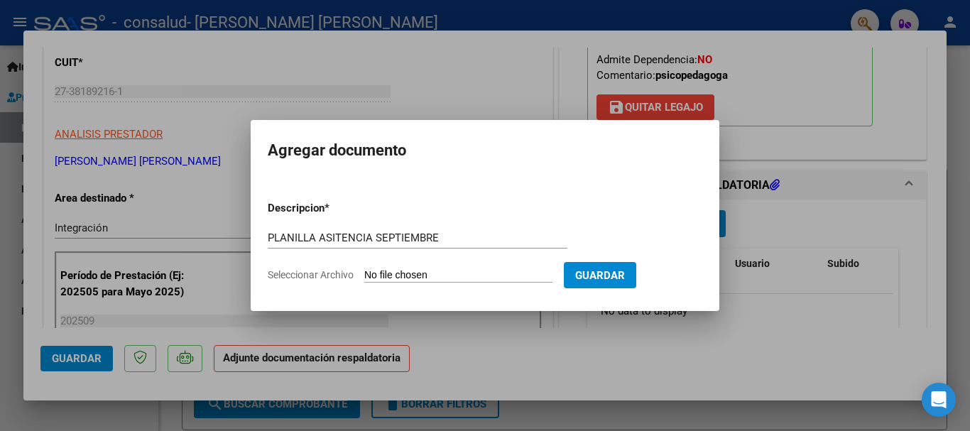
type input "C:\fakepath\[PERSON_NAME] [PERSON_NAME] FC 1-245 DOCUMENTO.pdf"
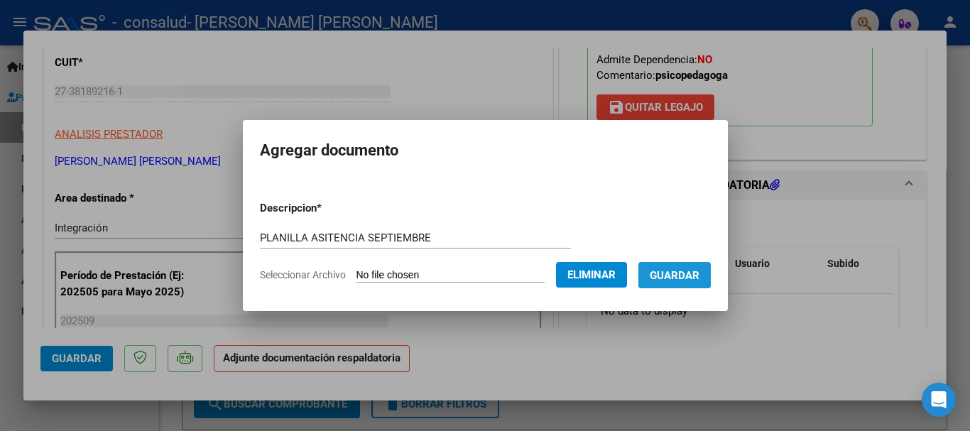
click at [686, 283] on button "Guardar" at bounding box center [674, 275] width 72 height 26
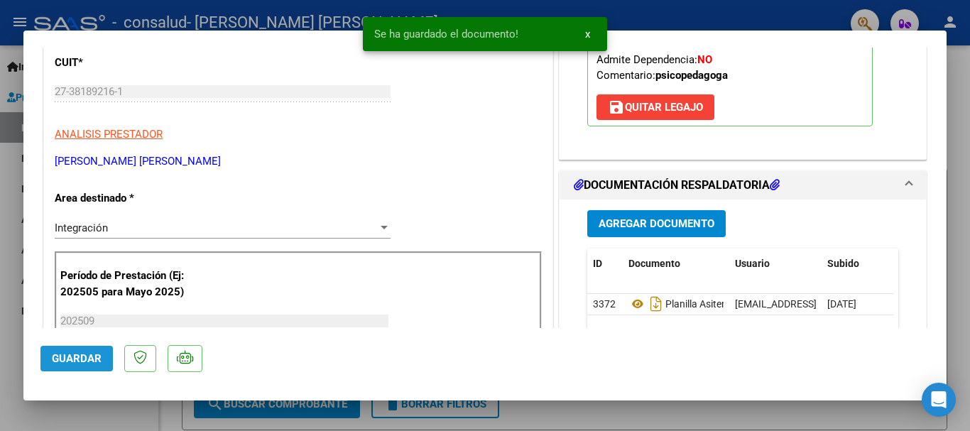
click at [102, 356] on button "Guardar" at bounding box center [76, 359] width 72 height 26
click at [0, 271] on div at bounding box center [485, 215] width 970 height 431
type input "$ 0,00"
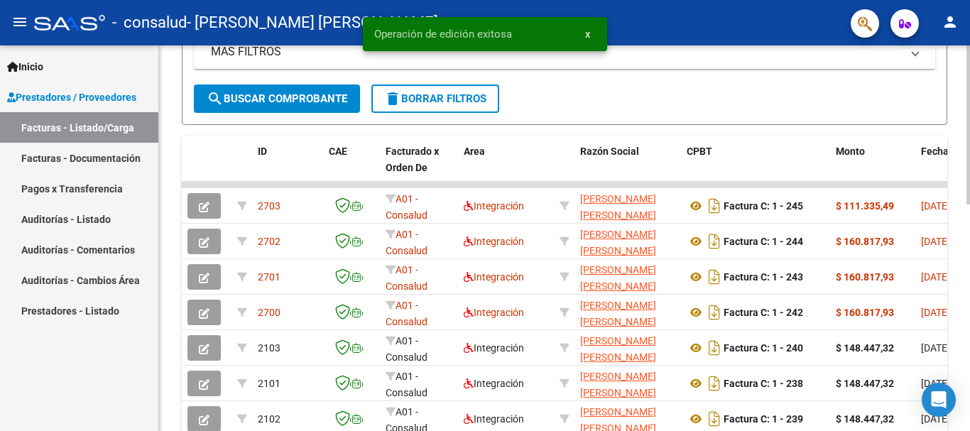
scroll to position [376, 0]
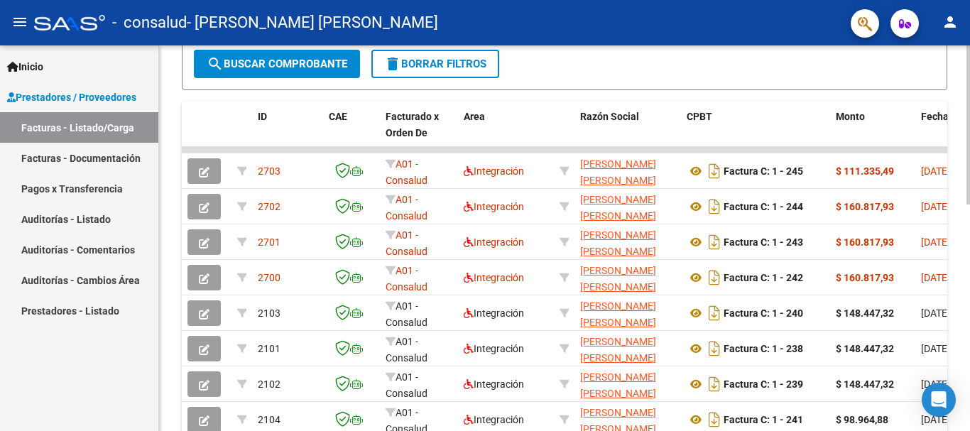
click at [969, 217] on div at bounding box center [968, 283] width 4 height 159
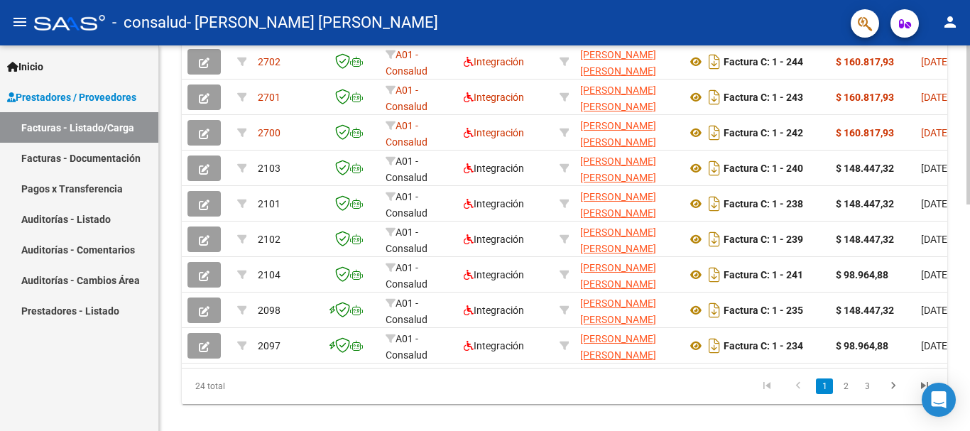
click at [968, 270] on div at bounding box center [968, 344] width 4 height 159
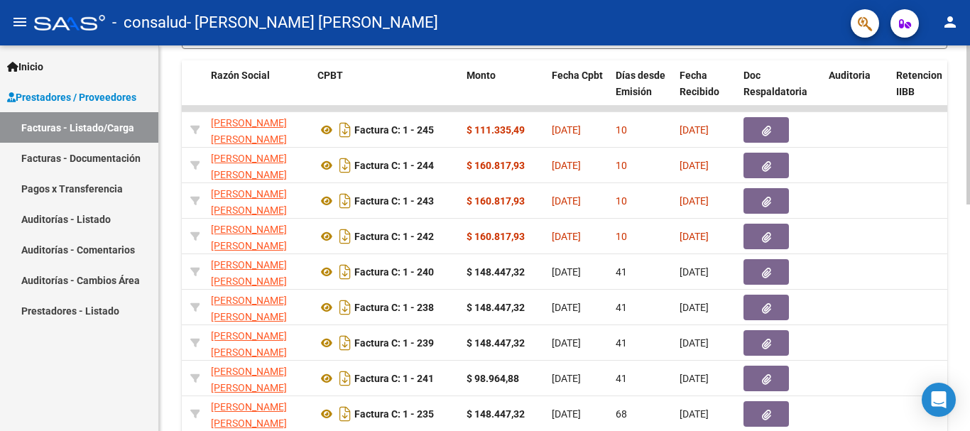
scroll to position [551, 0]
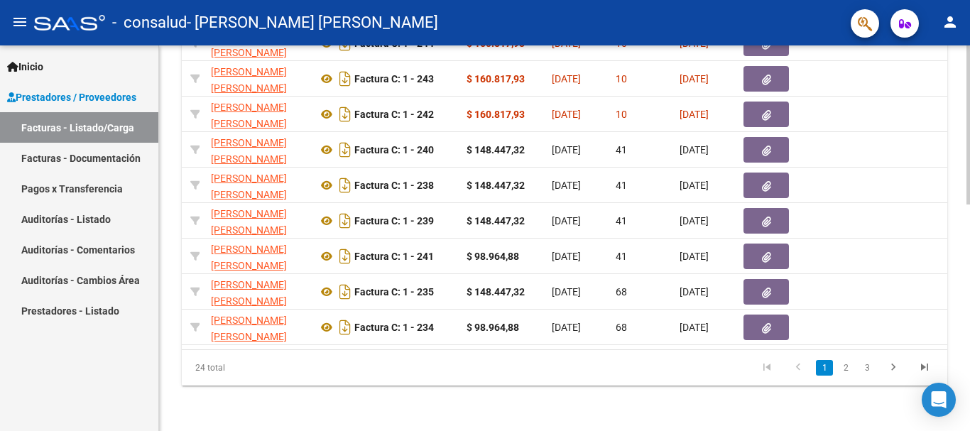
click at [969, 310] on div at bounding box center [968, 351] width 4 height 159
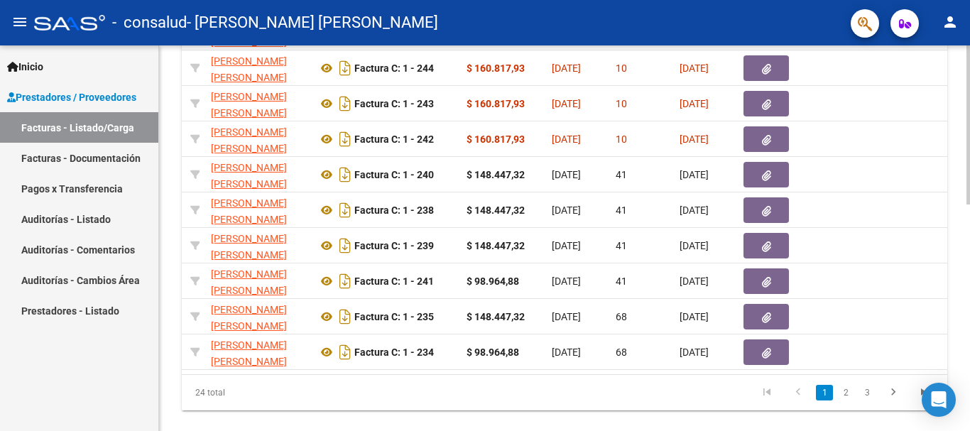
scroll to position [520, 0]
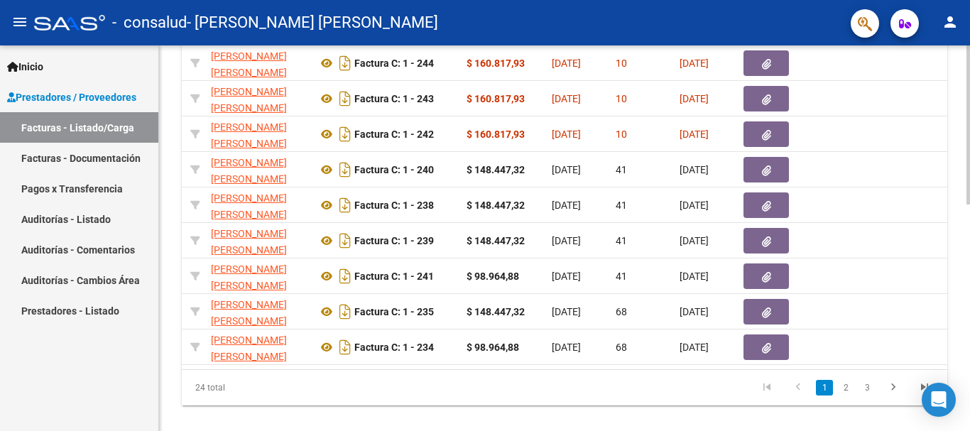
click at [969, 308] on div at bounding box center [968, 343] width 4 height 159
click at [888, 398] on icon "go to next page" at bounding box center [893, 389] width 18 height 17
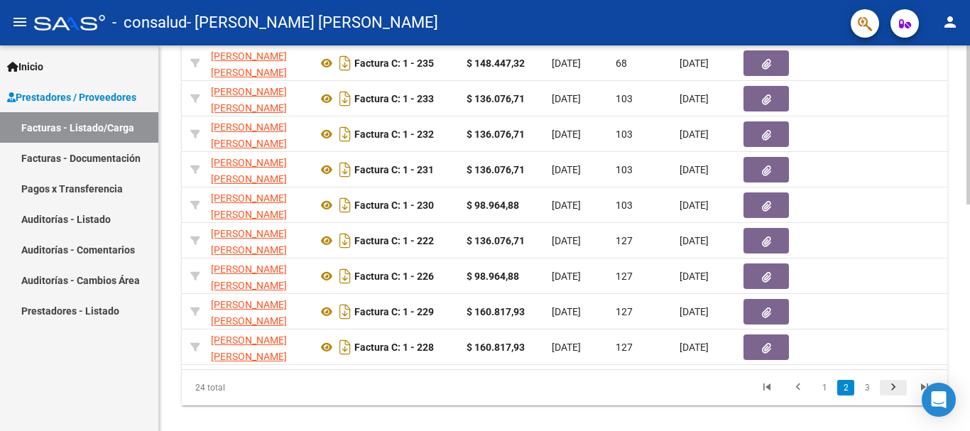
click at [894, 398] on icon "go to next page" at bounding box center [893, 389] width 18 height 17
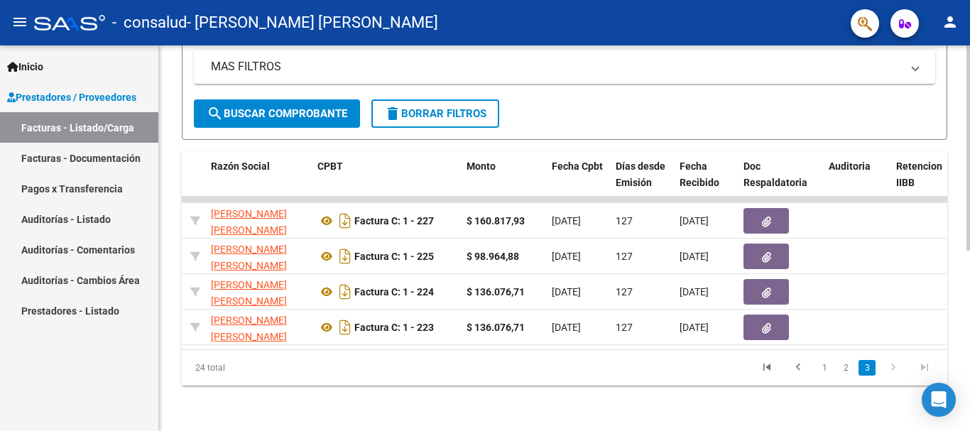
scroll to position [338, 0]
click at [847, 371] on link "2" at bounding box center [845, 368] width 17 height 16
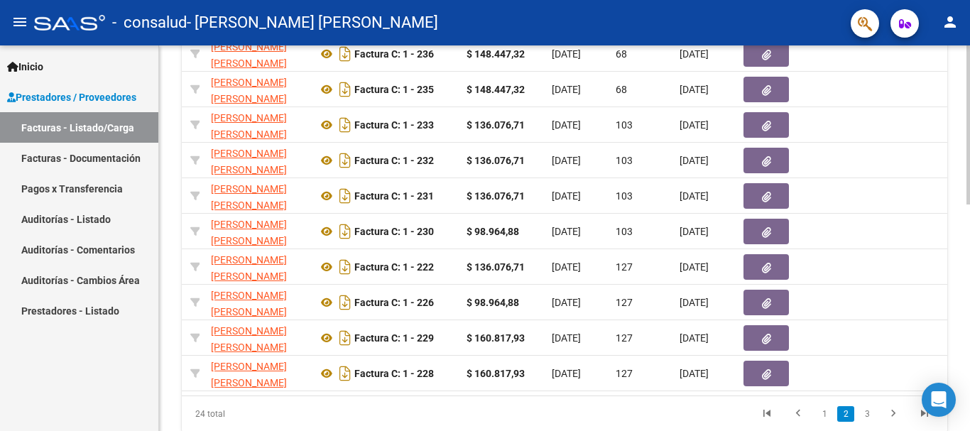
scroll to position [551, 0]
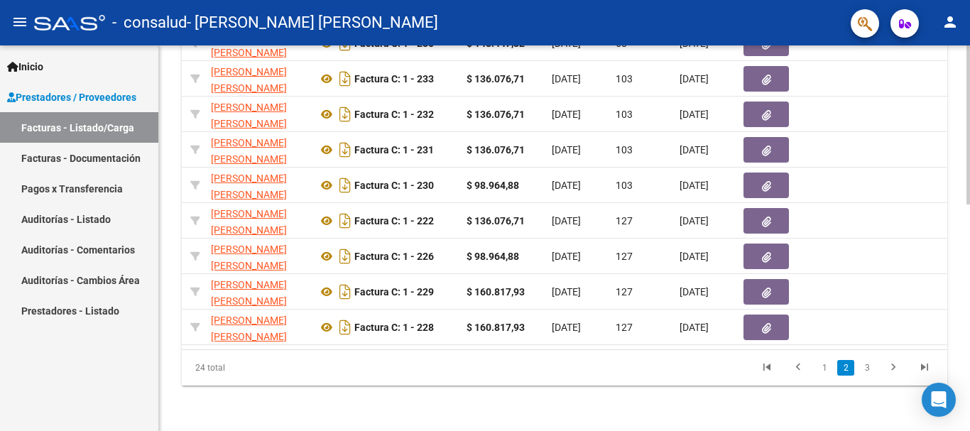
click at [969, 355] on div at bounding box center [968, 351] width 4 height 159
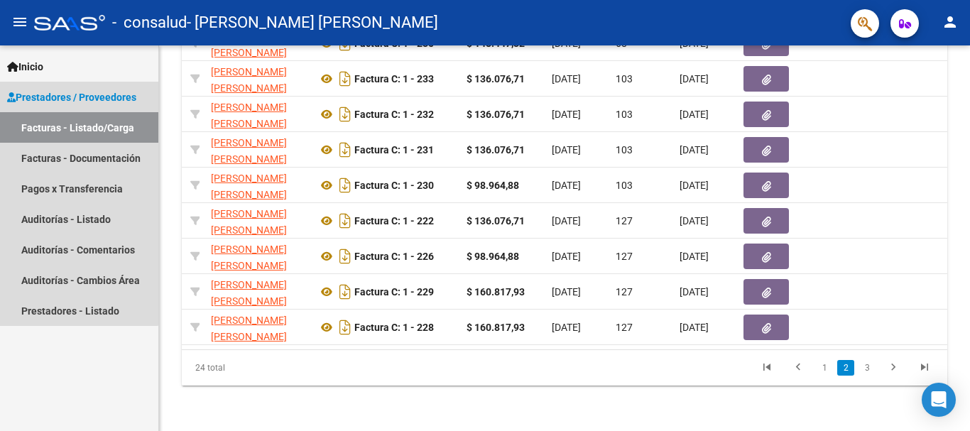
click at [59, 92] on span "Prestadores / Proveedores" at bounding box center [71, 97] width 129 height 16
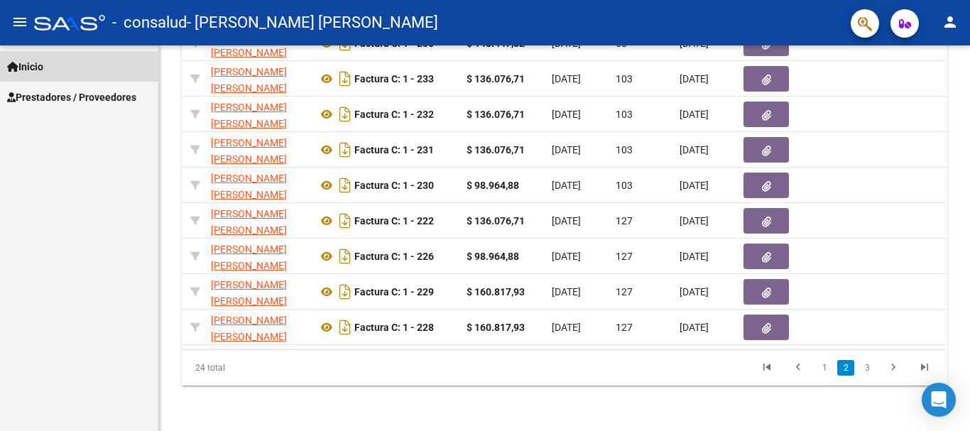
click at [50, 65] on link "Inicio" at bounding box center [79, 66] width 158 height 31
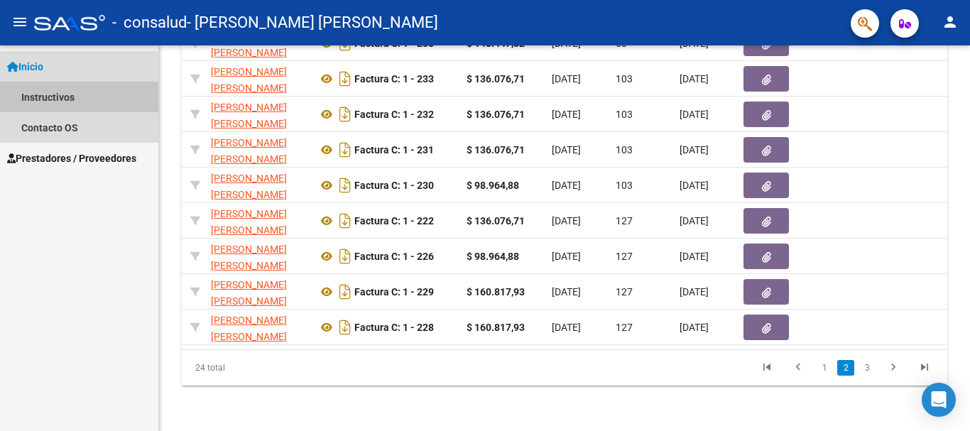
click at [51, 91] on link "Instructivos" at bounding box center [79, 97] width 158 height 31
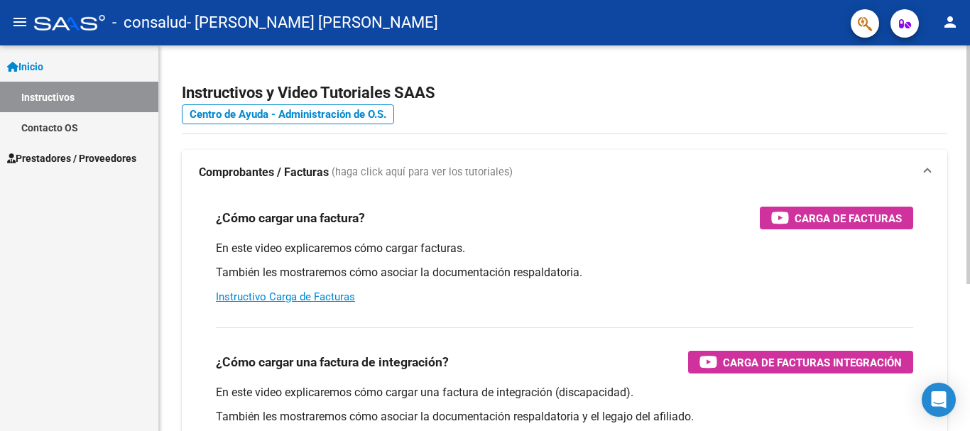
scroll to position [237, 0]
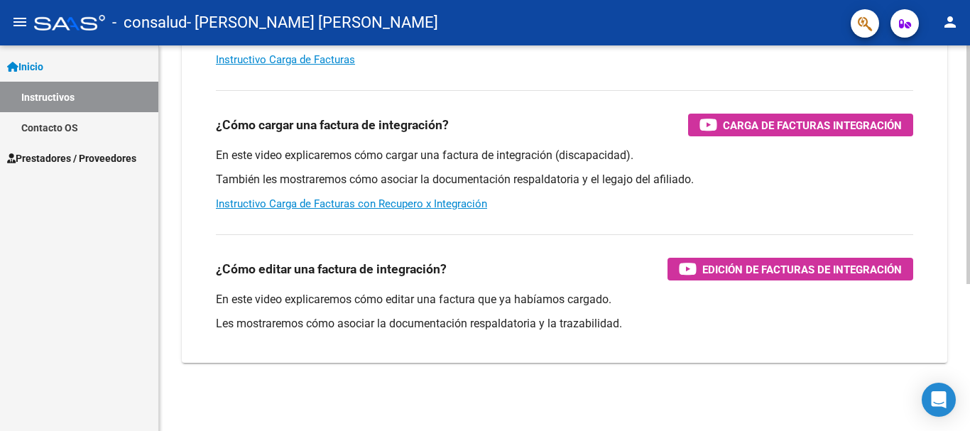
click at [969, 430] on html "menu - consalud - [PERSON_NAME] [PERSON_NAME] person Inicio Instructivos Contac…" at bounding box center [485, 215] width 970 height 431
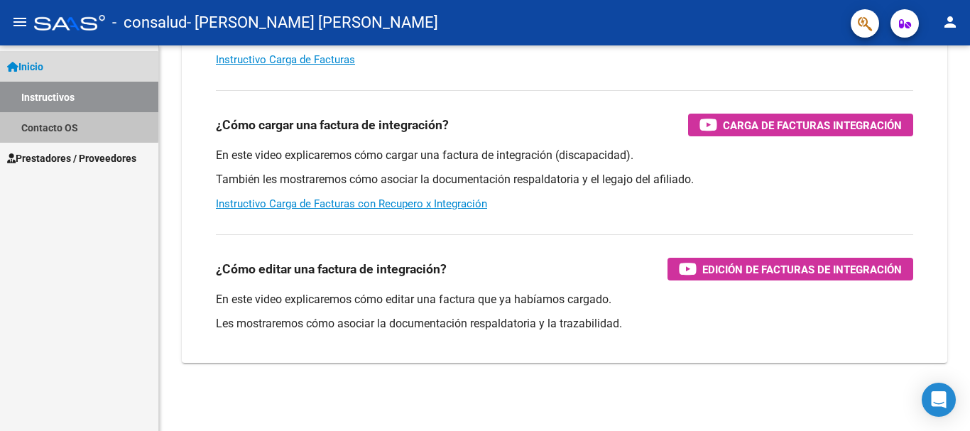
click at [58, 124] on link "Contacto OS" at bounding box center [79, 127] width 158 height 31
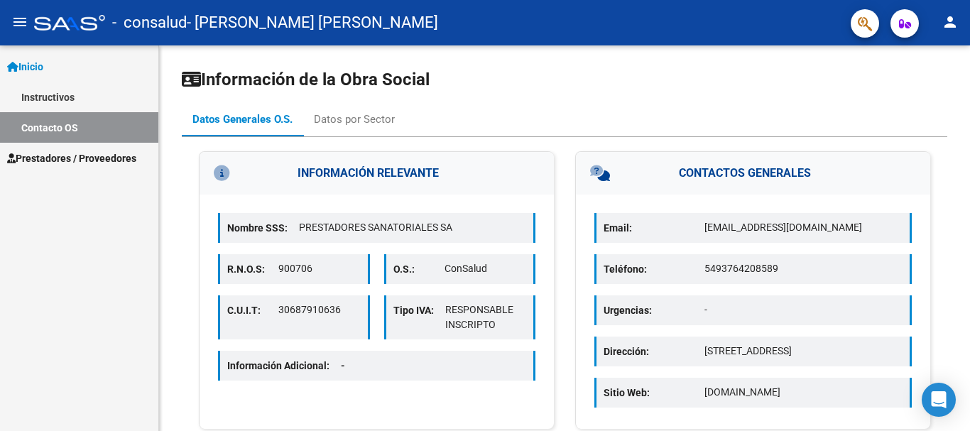
click at [177, 206] on div "Información de la Obra Social Datos Generales O.S. Datos por Sector INFORMACIÓN…" at bounding box center [564, 255] width 811 height 421
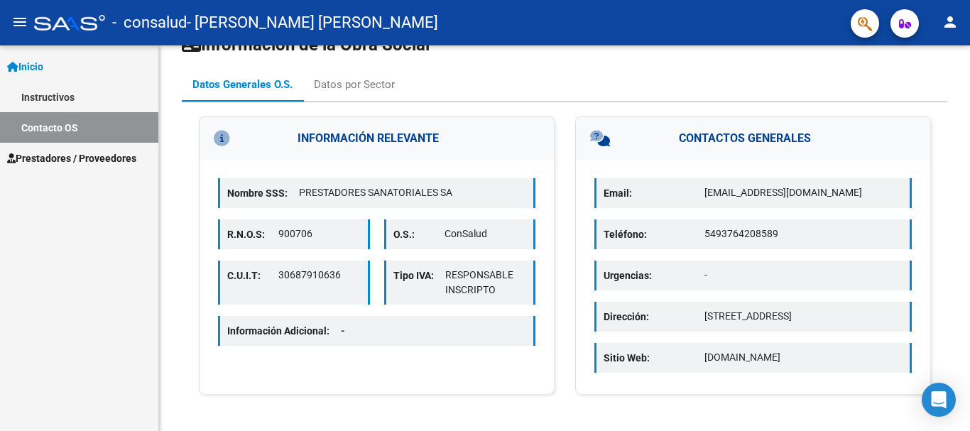
scroll to position [36, 0]
click at [74, 152] on span "Prestadores / Proveedores" at bounding box center [71, 159] width 129 height 16
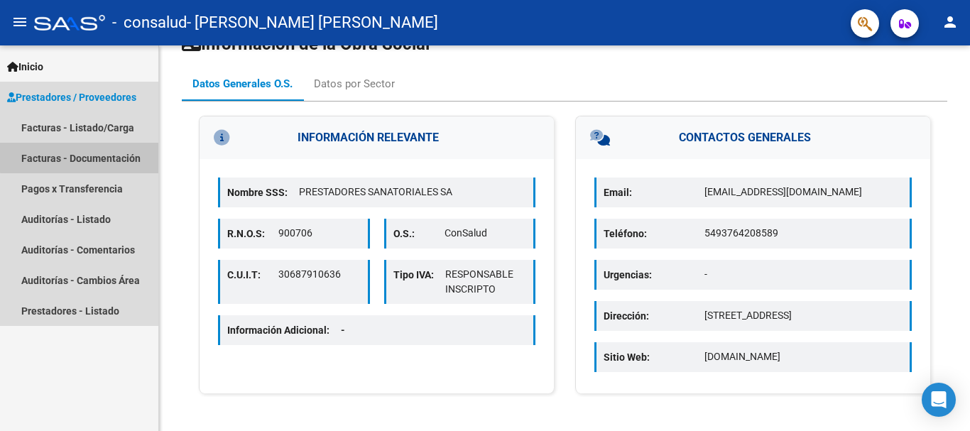
click at [81, 157] on link "Facturas - Documentación" at bounding box center [79, 158] width 158 height 31
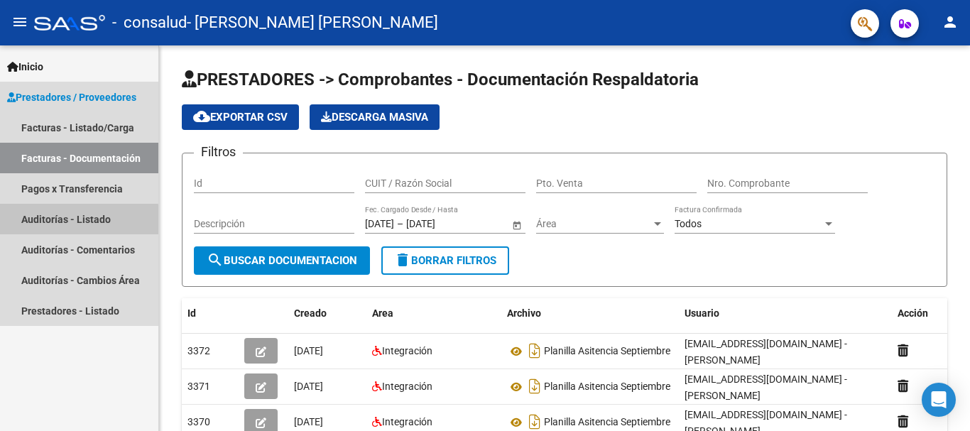
click at [68, 221] on link "Auditorías - Listado" at bounding box center [79, 219] width 158 height 31
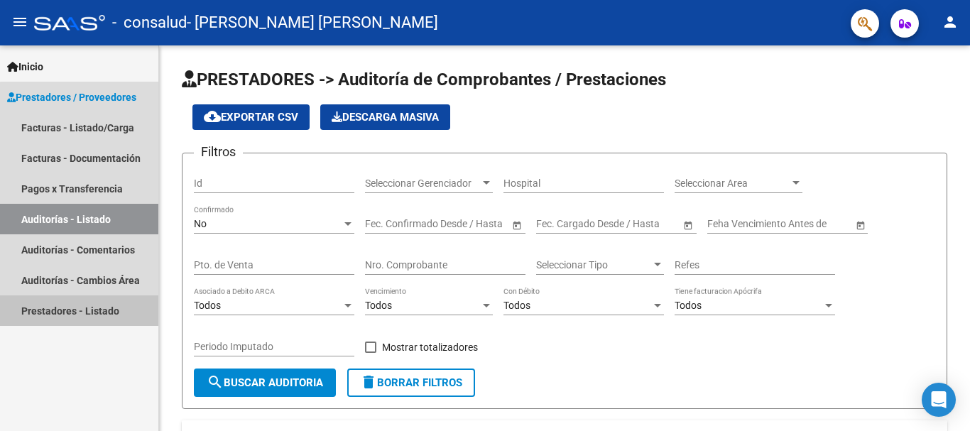
click at [92, 301] on link "Prestadores - Listado" at bounding box center [79, 310] width 158 height 31
